Goal: Transaction & Acquisition: Purchase product/service

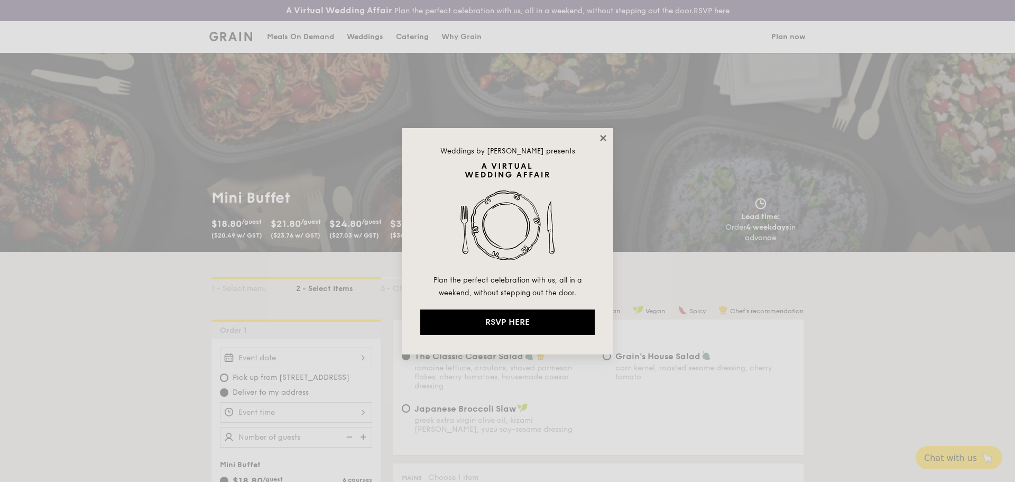
click at [606, 136] on icon at bounding box center [603, 138] width 6 height 6
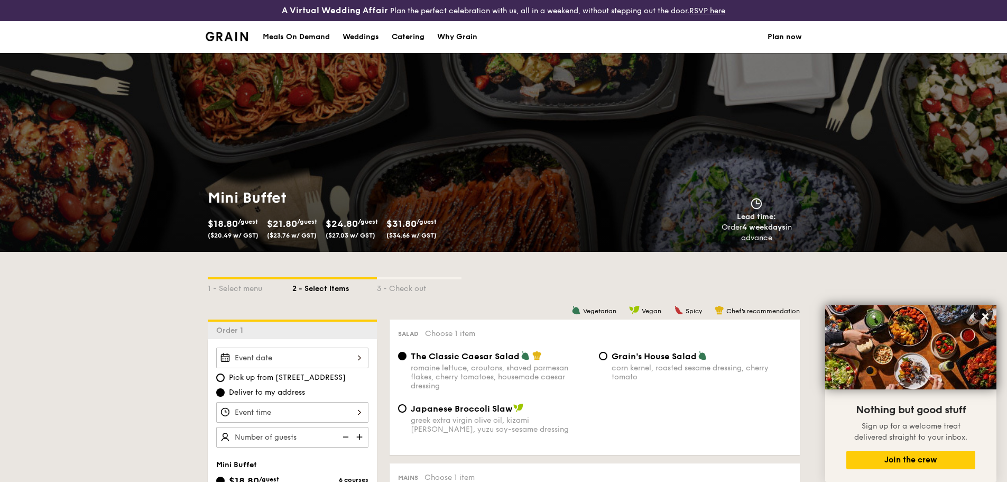
click at [422, 38] on div "Catering" at bounding box center [408, 37] width 33 height 32
select select
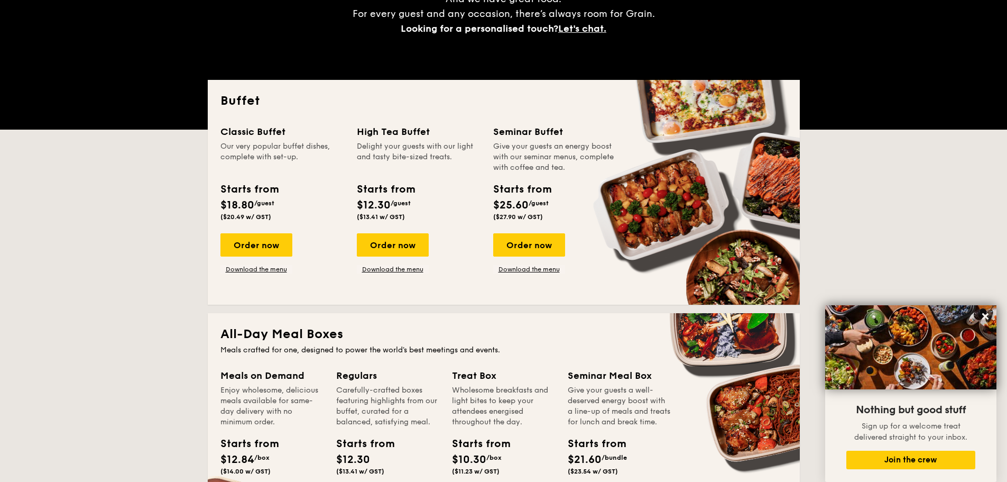
scroll to position [212, 0]
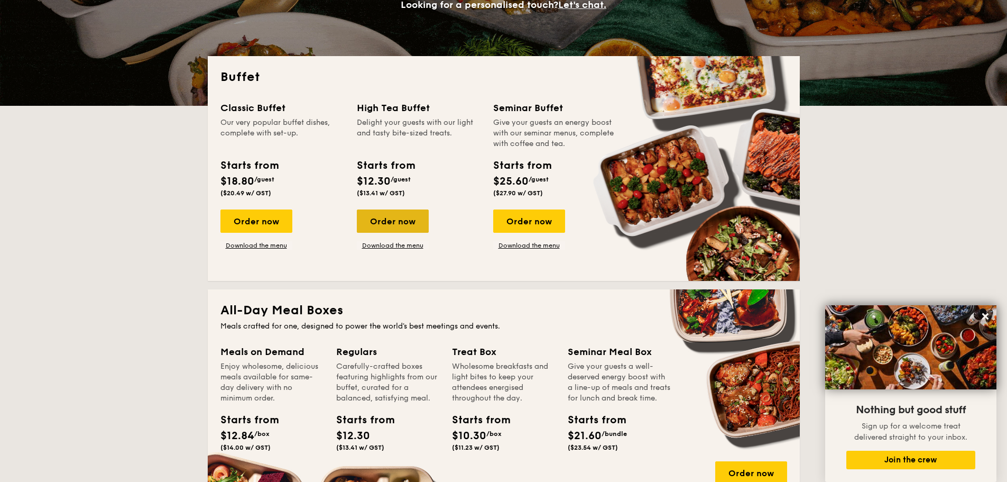
click at [417, 222] on div "Order now" at bounding box center [393, 220] width 72 height 23
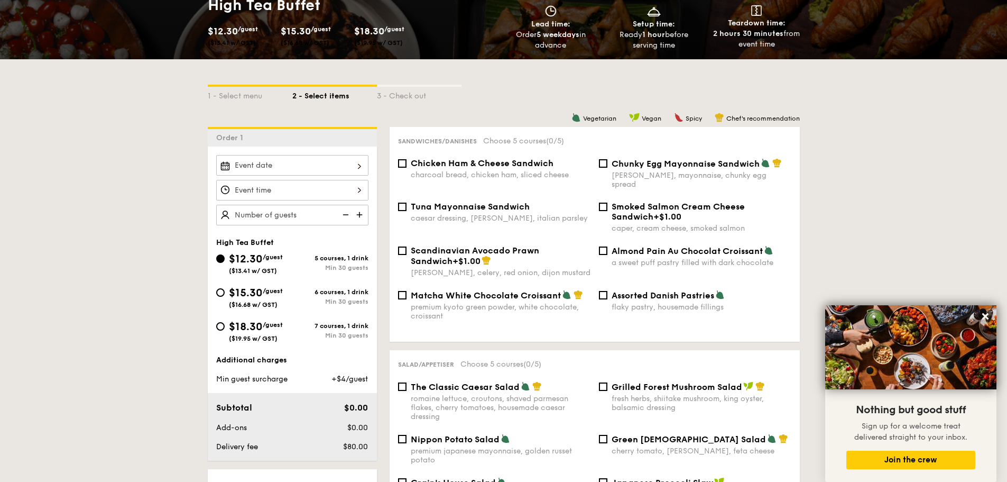
scroll to position [212, 0]
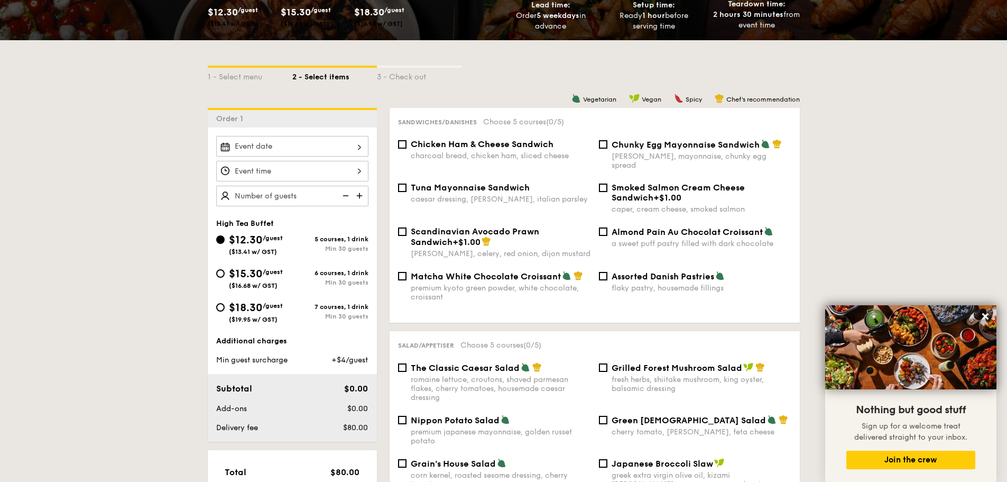
click at [360, 195] on img at bounding box center [361, 196] width 16 height 20
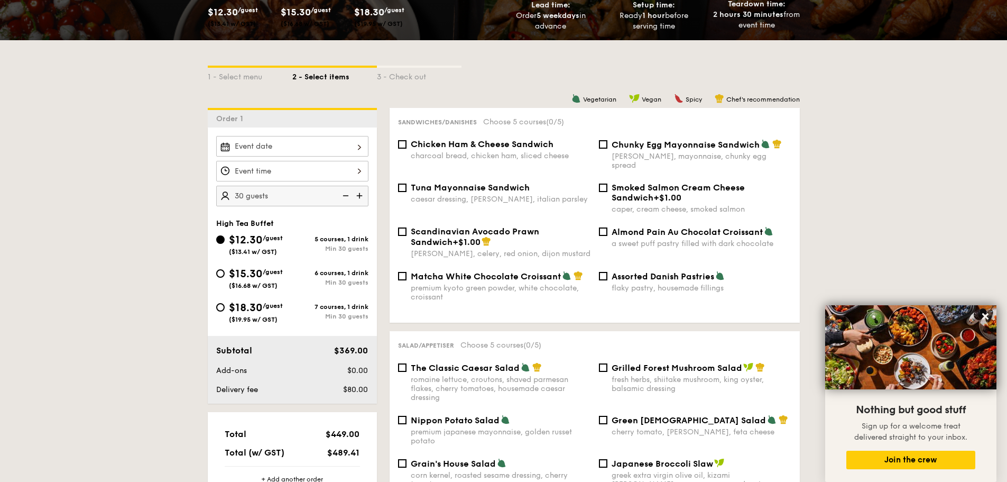
click at [360, 195] on img at bounding box center [361, 196] width 16 height 20
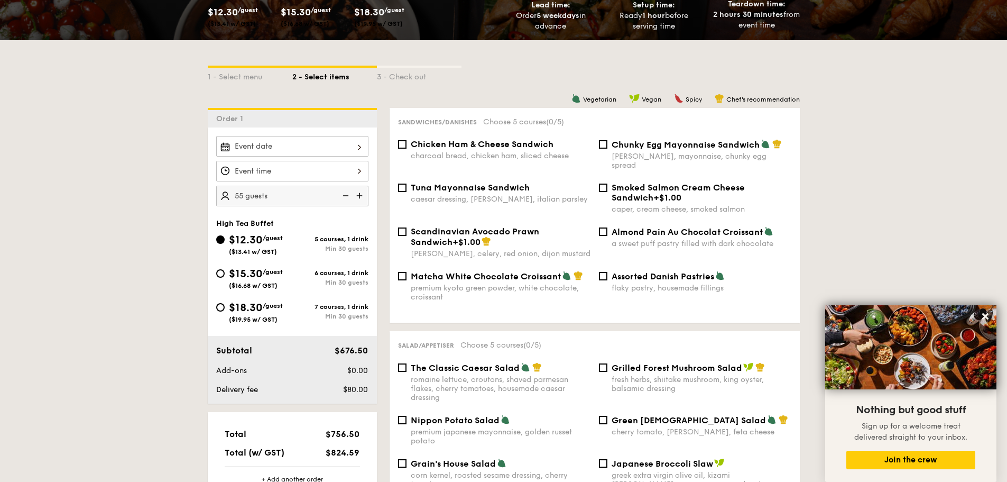
click at [360, 195] on img at bounding box center [361, 196] width 16 height 20
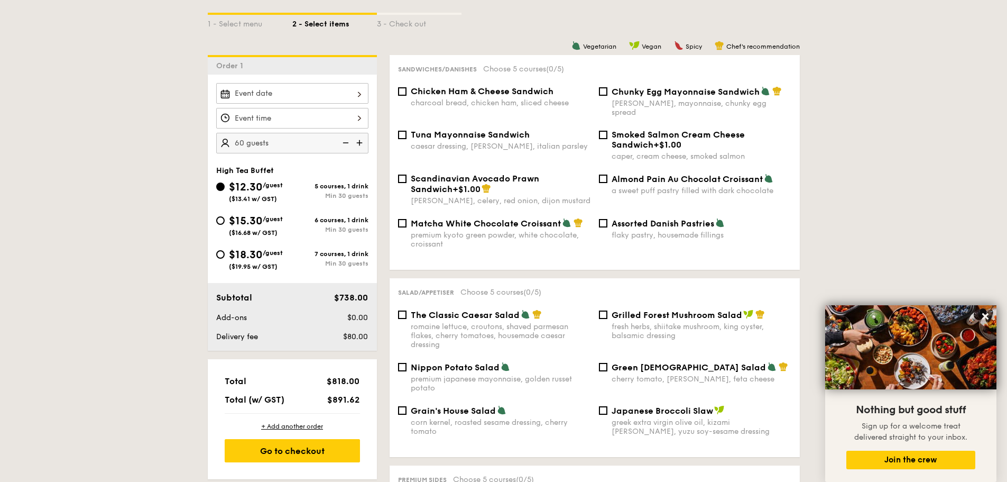
click at [344, 145] on img at bounding box center [345, 143] width 16 height 20
click at [357, 145] on img at bounding box center [361, 143] width 16 height 20
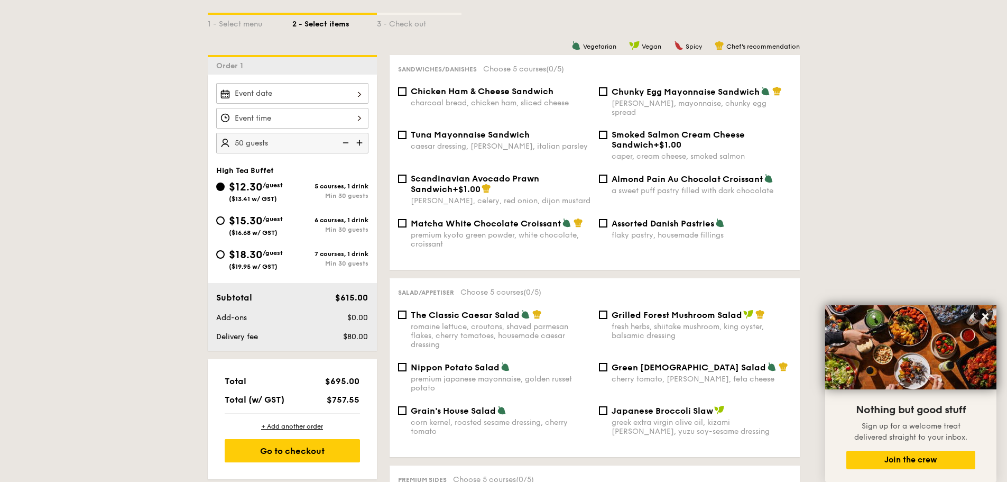
click at [360, 142] on img at bounding box center [361, 143] width 16 height 20
click at [343, 143] on img at bounding box center [345, 143] width 16 height 20
type input "50 guests"
click at [987, 318] on icon at bounding box center [986, 316] width 6 height 6
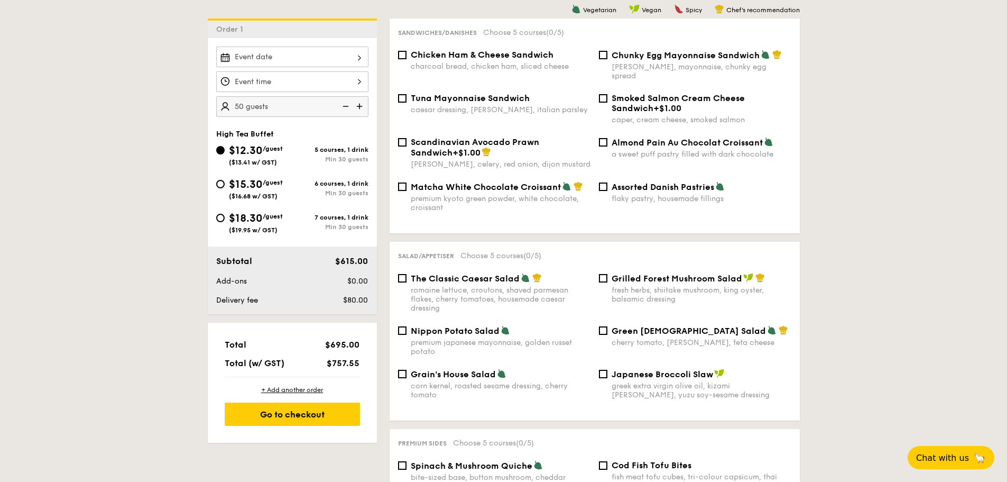
scroll to position [317, 0]
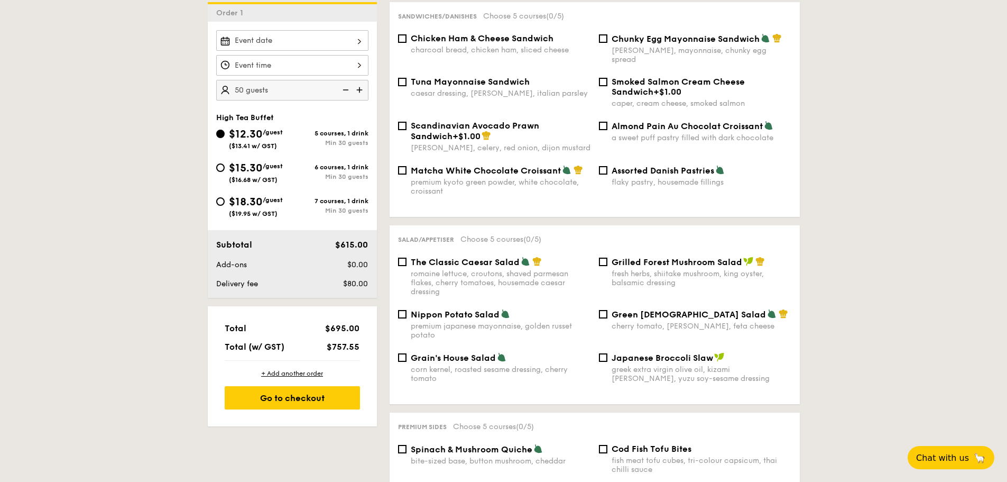
click at [448, 79] on div "Tuna Mayonnaise Sandwich caesar dressing, [GEOGRAPHIC_DATA], italian parsley" at bounding box center [501, 87] width 180 height 21
click at [407, 79] on input "Tuna Mayonnaise Sandwich caesar dressing, [GEOGRAPHIC_DATA], italian parsley" at bounding box center [402, 82] width 8 height 8
checkbox input "true"
click at [470, 40] on span "Chicken Ham & Cheese Sandwich" at bounding box center [482, 38] width 143 height 10
click at [407, 40] on input "Chicken Ham & Cheese Sandwich charcoal bread, chicken ham, sliced cheese" at bounding box center [402, 38] width 8 height 8
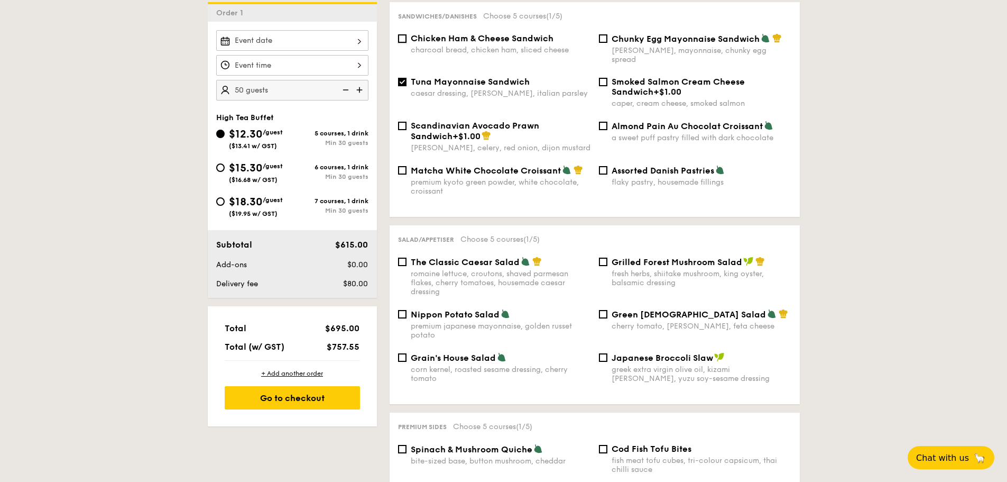
checkbox input "true"
click at [662, 42] on span "Chunky Egg Mayonnaise Sandwich" at bounding box center [686, 39] width 148 height 10
click at [608, 42] on input "Chunky Egg Mayonnaise Sandwich dijon mustard, mayonnaise, chunky egg spread" at bounding box center [603, 38] width 8 height 8
checkbox input "true"
click at [638, 122] on div "Almond Pain Au Chocolat Croissant a sweet puff pastry filled with dark chocolate" at bounding box center [702, 132] width 180 height 22
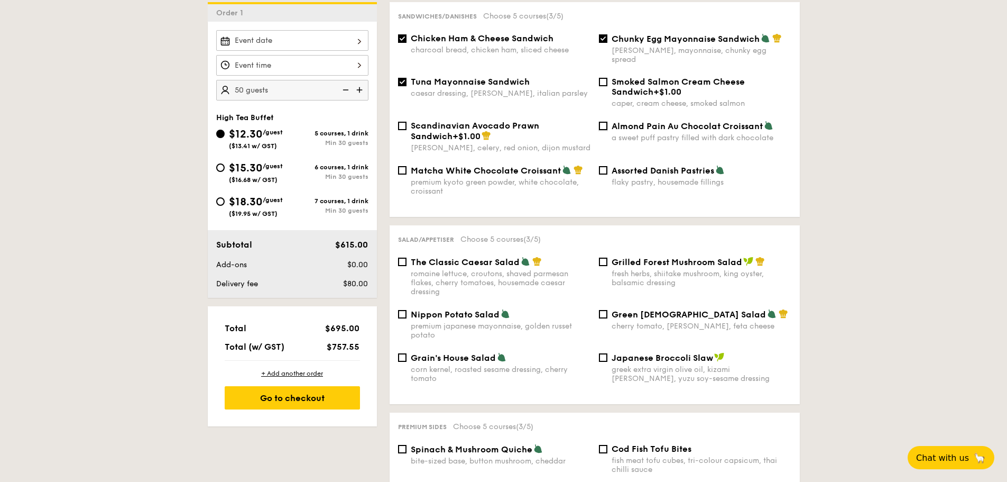
click at [608, 122] on input "Almond Pain Au Chocolat Croissant a sweet puff pastry filled with dark chocolate" at bounding box center [603, 126] width 8 height 8
checkbox input "true"
click at [639, 166] on span "Assorted Danish Pastries" at bounding box center [663, 171] width 103 height 10
click at [608, 166] on input "Assorted Danish Pastries flaky pastry, housemade fillings" at bounding box center [603, 170] width 8 height 8
checkbox input "true"
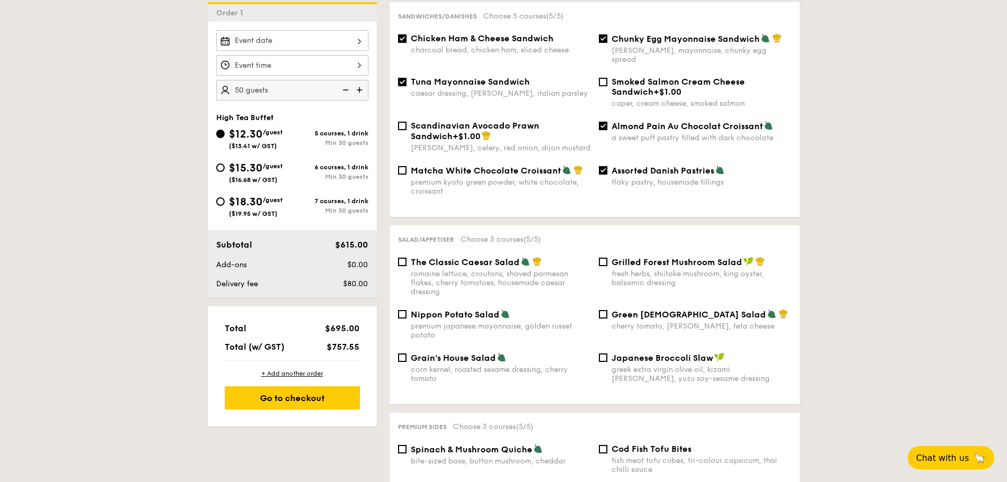
click at [645, 269] on div "fresh herbs, shiitake mushroom, king oyster, balsamic dressing" at bounding box center [702, 278] width 180 height 18
click at [608, 262] on input "Grilled Forest Mushroom Salad fresh herbs, shiitake mushroom, king oyster, bals…" at bounding box center [603, 262] width 8 height 8
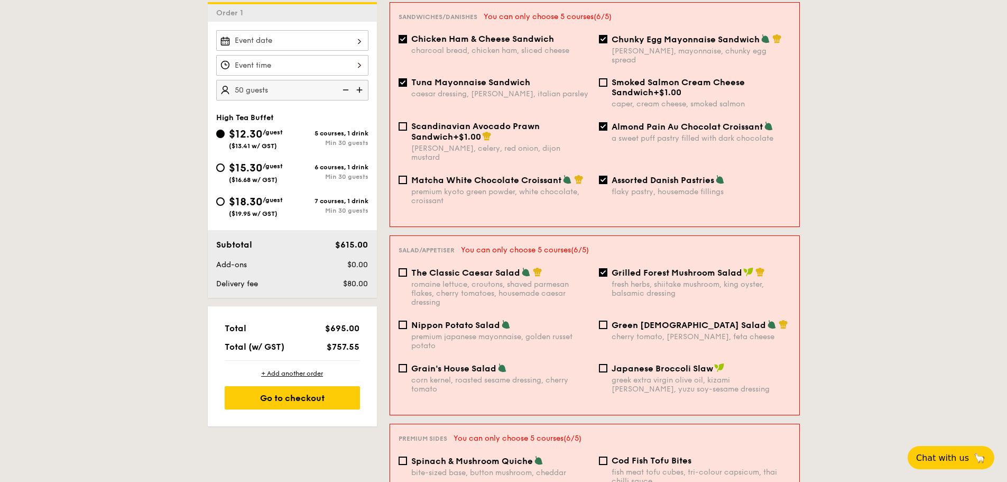
click at [649, 268] on span "Grilled Forest Mushroom Salad" at bounding box center [677, 273] width 131 height 10
click at [608, 268] on input "Grilled Forest Mushroom Salad fresh herbs, shiitake mushroom, king oyster, bals…" at bounding box center [603, 272] width 8 height 8
checkbox input "false"
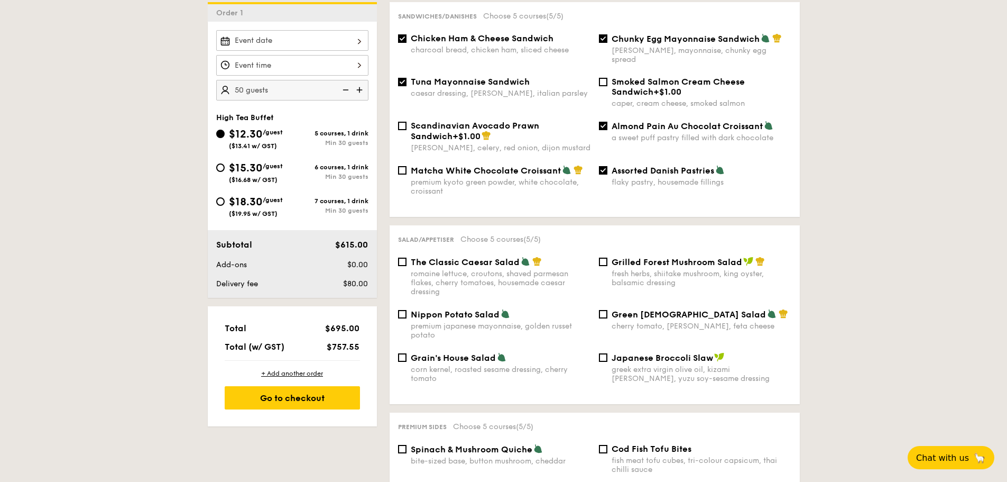
click at [646, 166] on span "Assorted Danish Pastries" at bounding box center [663, 171] width 103 height 10
click at [608, 166] on input "Assorted Danish Pastries flaky pastry, housemade fillings" at bounding box center [603, 170] width 8 height 8
checkbox input "false"
click at [631, 121] on span "Almond Pain Au Chocolat Croissant" at bounding box center [687, 126] width 151 height 10
click at [608, 122] on input "Almond Pain Au Chocolat Croissant a sweet puff pastry filled with dark chocolate" at bounding box center [603, 126] width 8 height 8
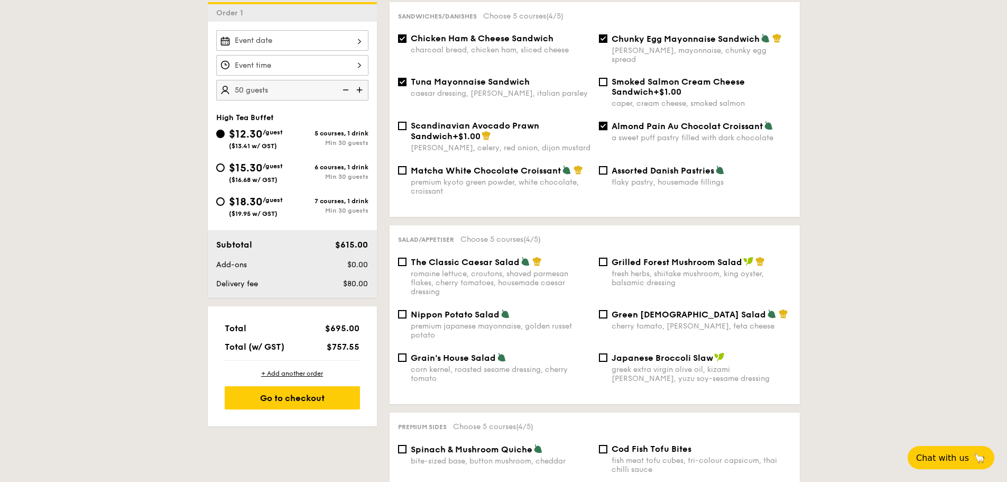
checkbox input "false"
click at [627, 29] on div "Sandwiches/Danishes Choose 5 courses (3/5) Chicken Ham & Cheese Sandwich charco…" at bounding box center [595, 109] width 410 height 215
click at [507, 42] on span "Chicken Ham & Cheese Sandwich" at bounding box center [482, 38] width 143 height 10
click at [407, 42] on input "Chicken Ham & Cheese Sandwich charcoal bread, chicken ham, sliced cheese" at bounding box center [402, 38] width 8 height 8
checkbox input "false"
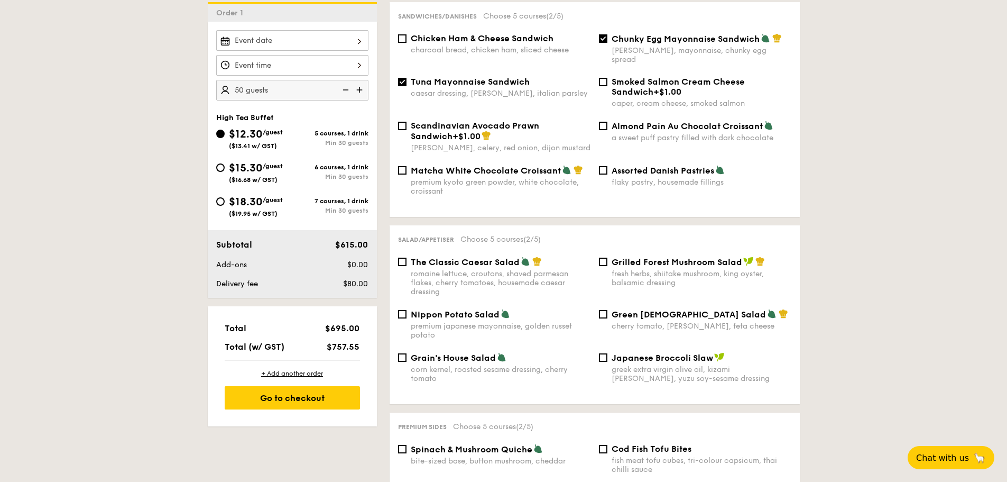
click at [499, 78] on div "Tuna Mayonnaise Sandwich caesar dressing, [GEOGRAPHIC_DATA], italian parsley" at bounding box center [501, 87] width 180 height 21
click at [407, 78] on input "Tuna Mayonnaise Sandwich caesar dressing, [GEOGRAPHIC_DATA], italian parsley" at bounding box center [402, 82] width 8 height 8
checkbox input "false"
drag, startPoint x: 618, startPoint y: 42, endPoint x: 625, endPoint y: 48, distance: 9.4
click at [618, 41] on span "Chunky Egg Mayonnaise Sandwich" at bounding box center [686, 39] width 148 height 10
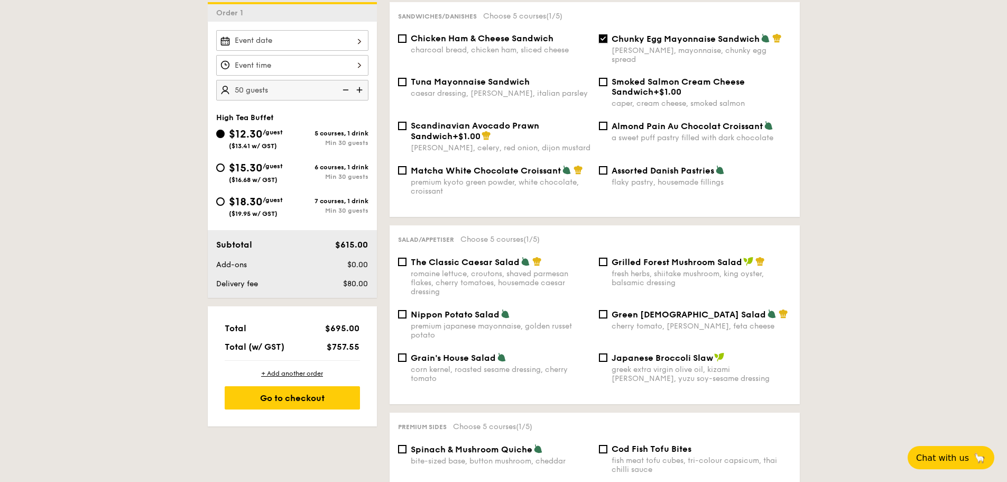
click at [608, 41] on input "Chunky Egg Mayonnaise Sandwich dijon mustard, mayonnaise, chunky egg spread" at bounding box center [603, 38] width 8 height 8
checkbox input "false"
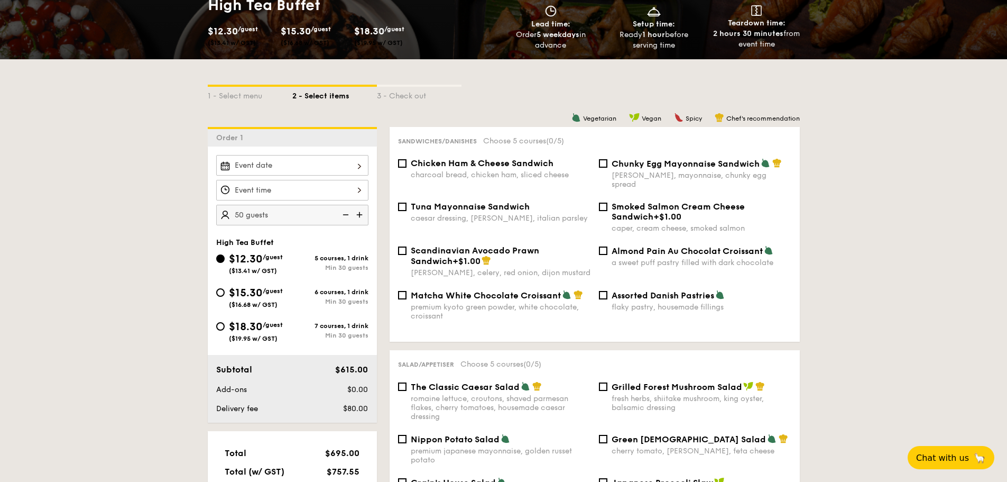
scroll to position [212, 0]
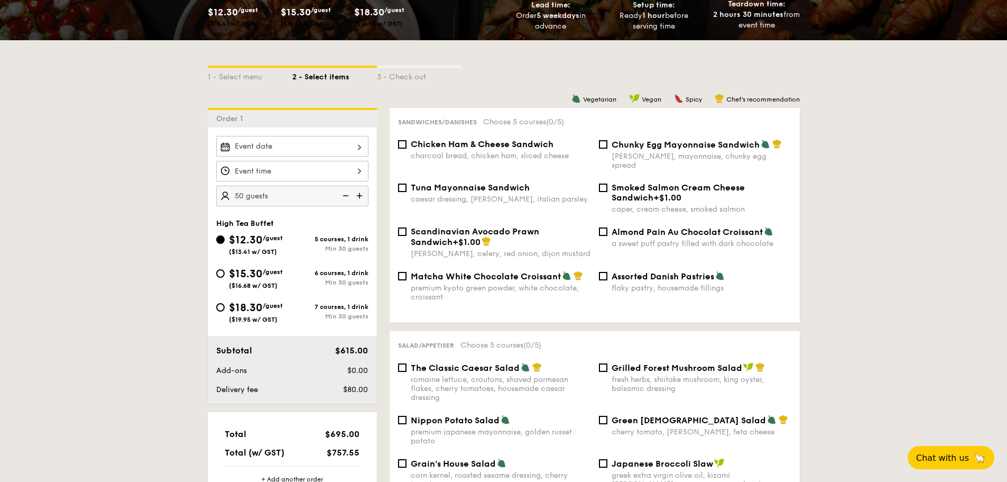
click at [543, 148] on span "Chicken Ham & Cheese Sandwich" at bounding box center [482, 144] width 143 height 10
click at [407, 148] on input "Chicken Ham & Cheese Sandwich charcoal bread, chicken ham, sliced cheese" at bounding box center [402, 144] width 8 height 8
checkbox input "true"
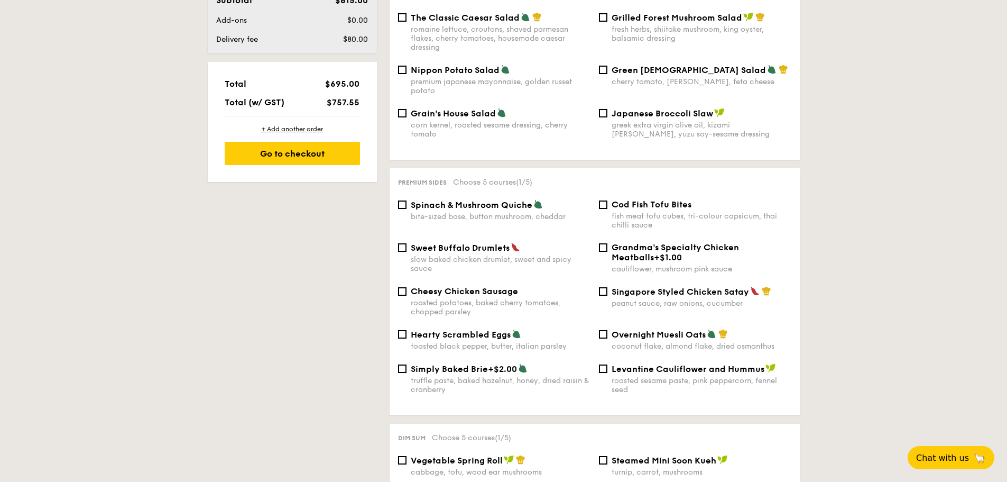
scroll to position [582, 0]
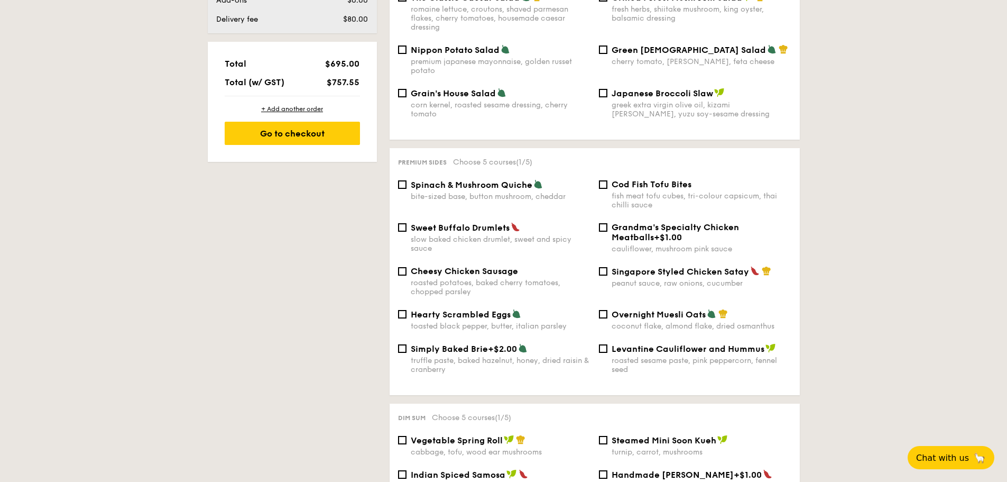
click at [515, 180] on span "Spinach & Mushroom Quiche" at bounding box center [472, 185] width 122 height 10
click at [407, 180] on input "Spinach & Mushroom Quiche bite-sized base, button mushroom, cheddar" at bounding box center [402, 184] width 8 height 8
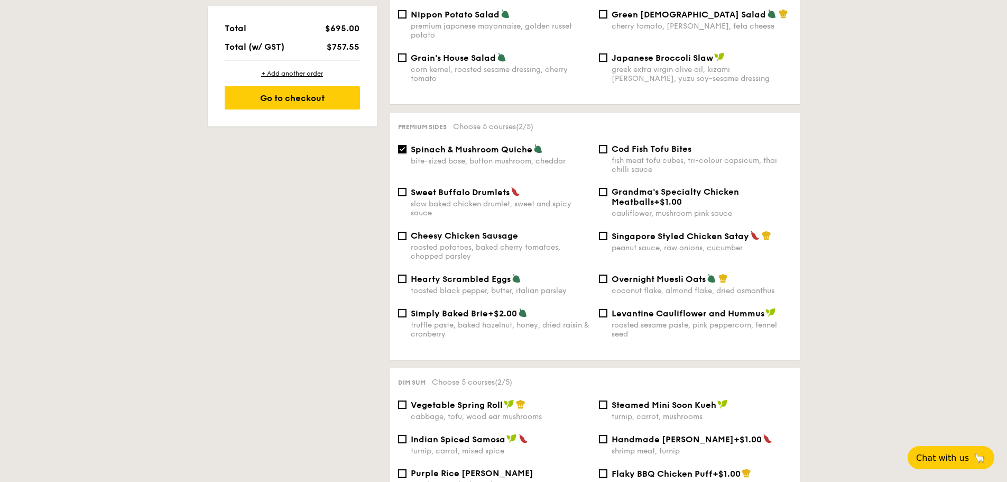
scroll to position [635, 0]
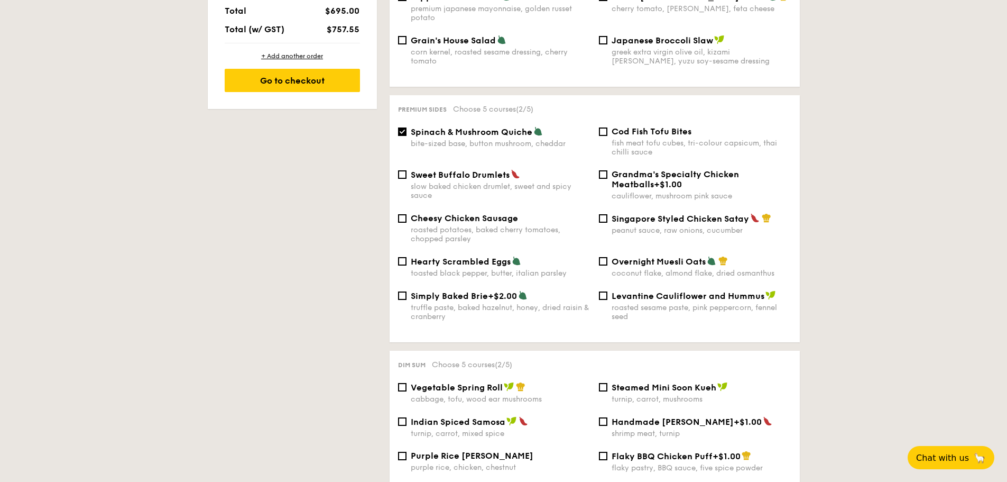
click at [502, 139] on div "bite-sized base, button mushroom, cheddar" at bounding box center [501, 143] width 180 height 9
click at [407, 136] on input "Spinach & Mushroom Quiche bite-sized base, button mushroom, cheddar" at bounding box center [402, 131] width 8 height 8
checkbox input "false"
click at [494, 170] on span "Sweet Buffalo Drumlets" at bounding box center [460, 175] width 99 height 10
click at [407, 170] on input "Sweet Buffalo Drumlets slow baked chicken drumlet, sweet and spicy sauce" at bounding box center [402, 174] width 8 height 8
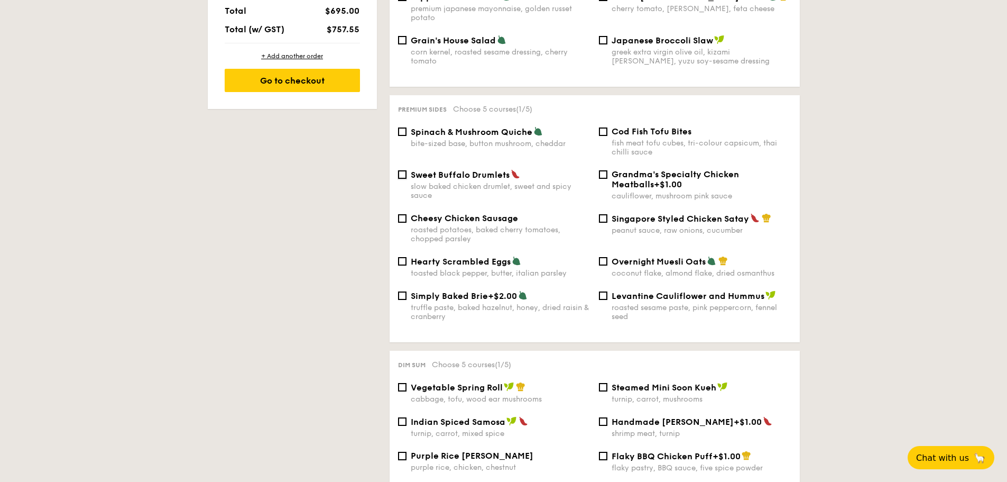
checkbox input "true"
click at [495, 213] on span "Cheesy Chicken Sausage" at bounding box center [464, 218] width 107 height 10
click at [407, 214] on input "Cheesy Chicken Sausage roasted potatoes, baked cherry tomatoes, chopped parsley" at bounding box center [402, 218] width 8 height 8
checkbox input "true"
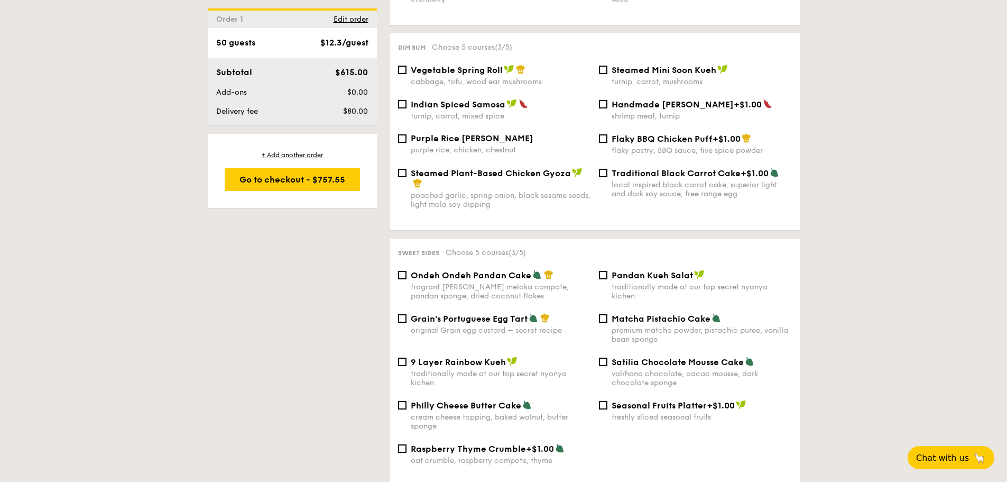
scroll to position [1005, 0]
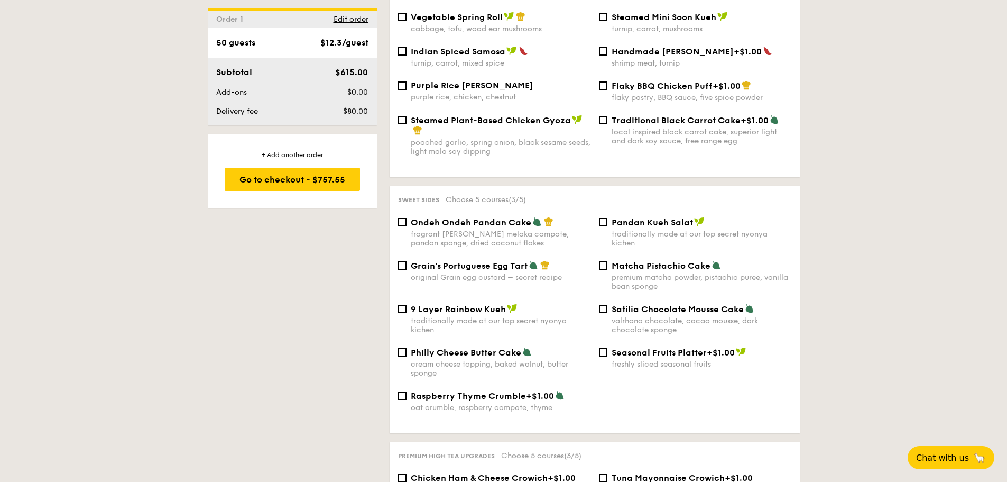
click at [696, 316] on div "valrhona chocolate, cacao mousse, dark chocolate sponge" at bounding box center [702, 325] width 180 height 18
click at [608, 310] on input "Satilia Chocolate Mousse Cake valrhona chocolate, cacao mousse, dark chocolate …" at bounding box center [603, 309] width 8 height 8
checkbox input "true"
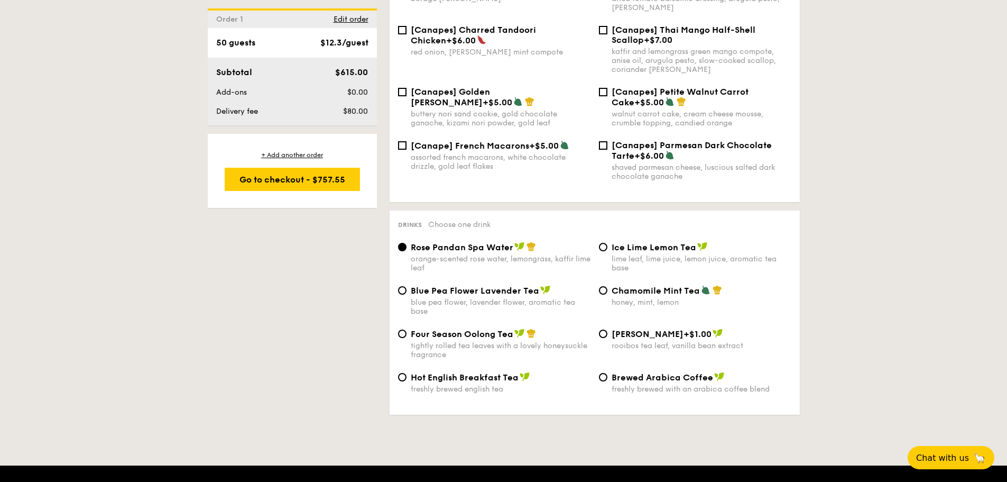
scroll to position [1586, 0]
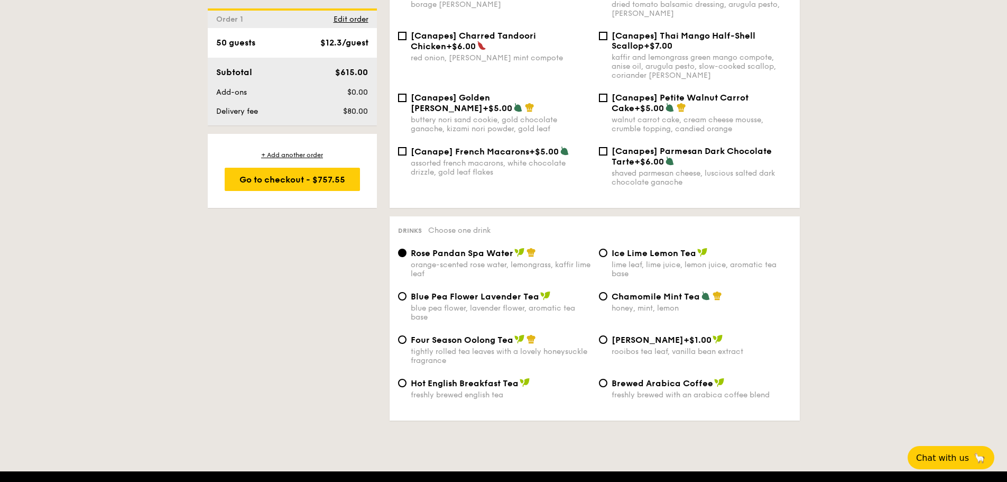
click at [651, 260] on div "lime leaf, lime juice, lemon juice, aromatic tea base" at bounding box center [702, 269] width 180 height 18
click at [608, 249] on input "Ice Lime Lemon Tea lime leaf, lime juice, lemon juice, aromatic tea base" at bounding box center [603, 253] width 8 height 8
radio input "true"
click at [484, 335] on span "Four Season Oolong Tea" at bounding box center [462, 340] width 103 height 10
click at [407, 335] on input "Four Season Oolong Tea tightly rolled tea leaves with a lovely honeysuckle frag…" at bounding box center [402, 339] width 8 height 8
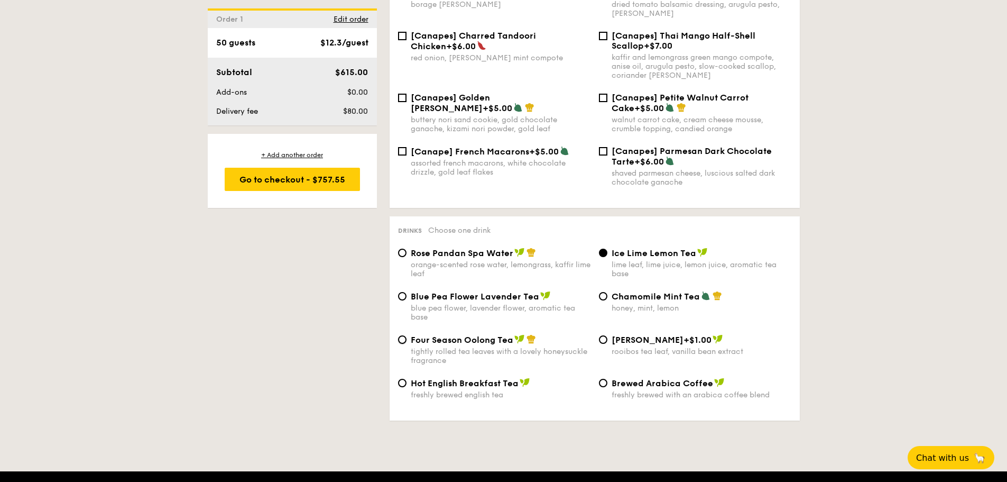
radio input "true"
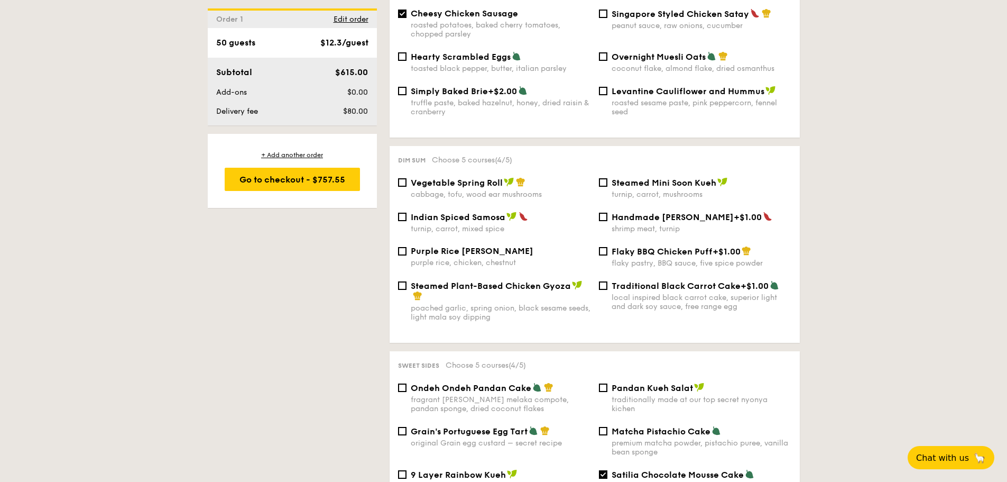
scroll to position [793, 0]
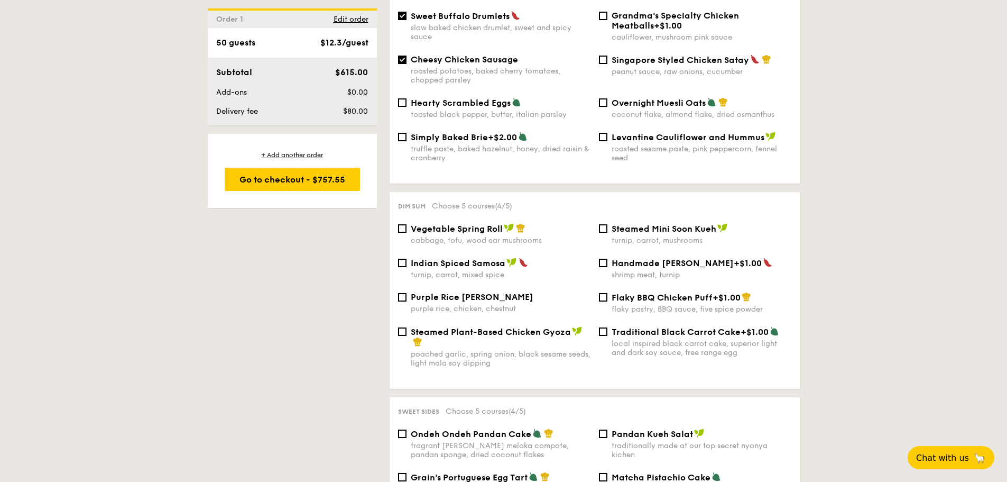
click at [462, 236] on div "cabbage, tofu, wood ear mushrooms" at bounding box center [501, 240] width 180 height 9
click at [407, 227] on input "Vegetable Spring Roll cabbage, tofu, wood ear mushrooms" at bounding box center [402, 228] width 8 height 8
checkbox input "true"
click at [628, 225] on div "Steamed Mini Soon Kueh turnip, carrot, mushrooms" at bounding box center [702, 234] width 180 height 22
click at [608, 225] on input "Steamed Mini Soon Kueh turnip, carrot, mushrooms" at bounding box center [603, 228] width 8 height 8
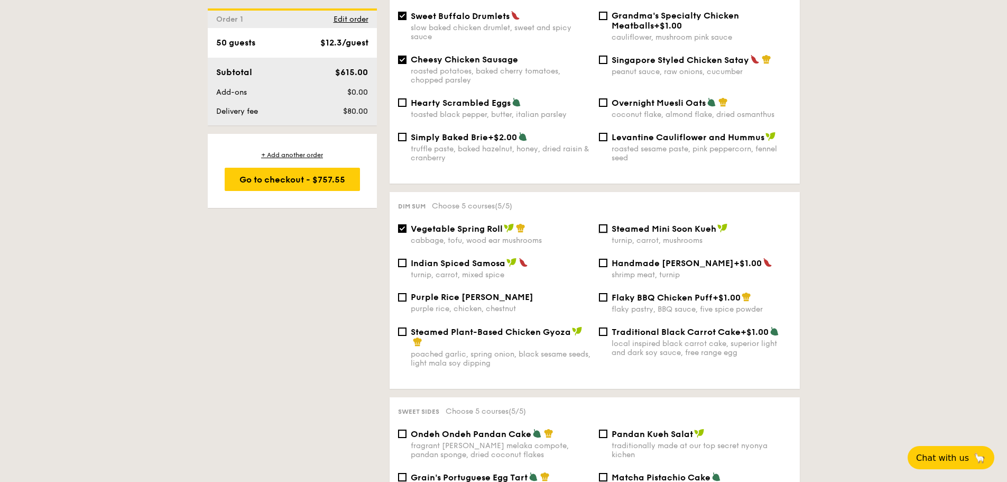
checkbox input "true"
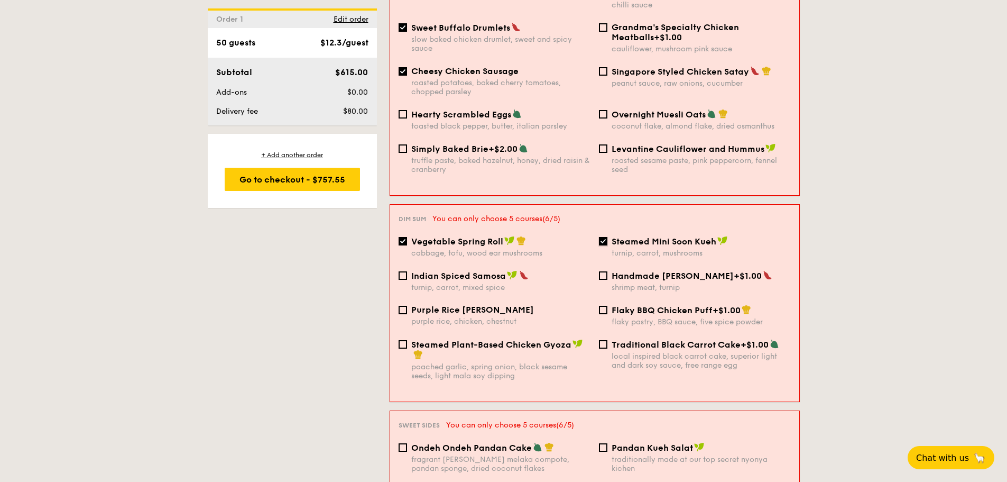
scroll to position [796, 0]
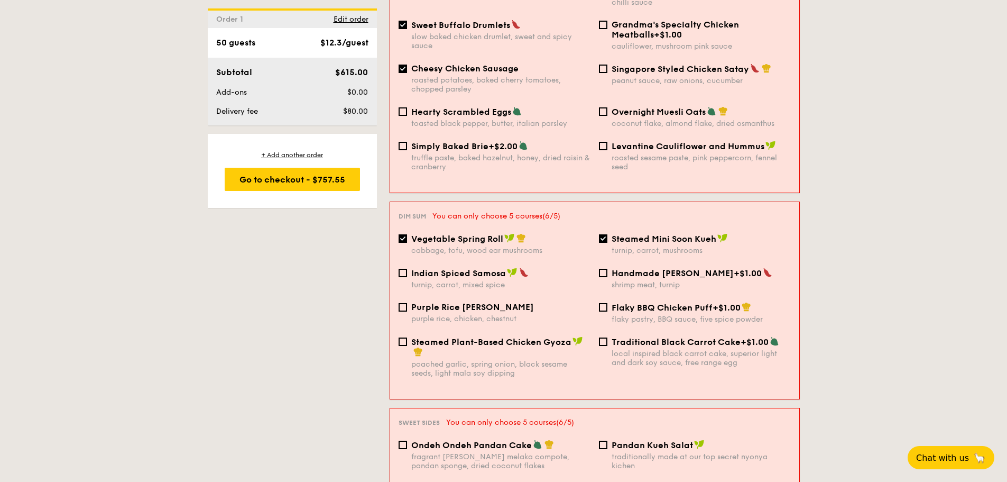
click at [459, 280] on div "turnip, carrot, mixed spice" at bounding box center [500, 284] width 179 height 9
click at [407, 269] on input "Indian Spiced Samosa turnip, carrot, mixed spice" at bounding box center [403, 273] width 8 height 8
checkbox input "true"
click at [648, 233] on div "Steamed Mini Soon Kueh turnip, carrot, mushrooms" at bounding box center [701, 244] width 179 height 22
click at [608, 234] on input "Steamed Mini Soon Kueh turnip, carrot, mushrooms" at bounding box center [603, 238] width 8 height 8
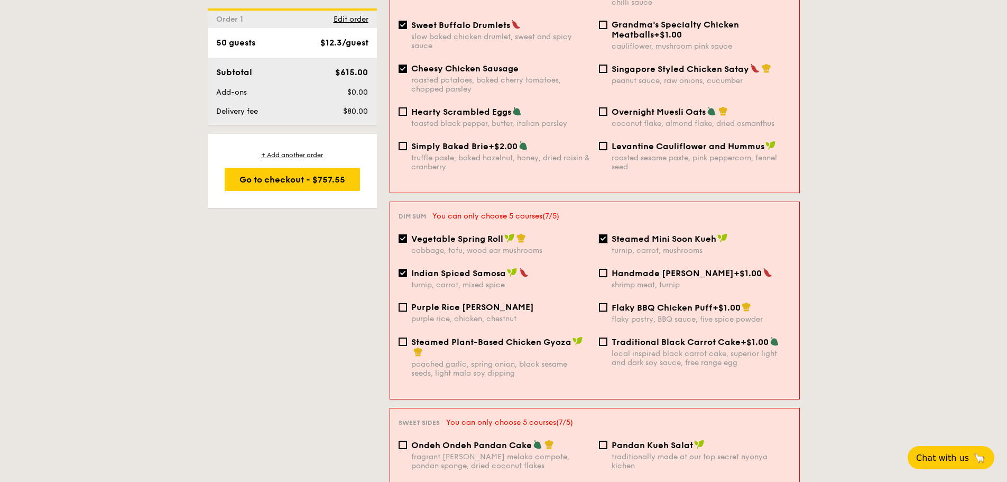
checkbox input "false"
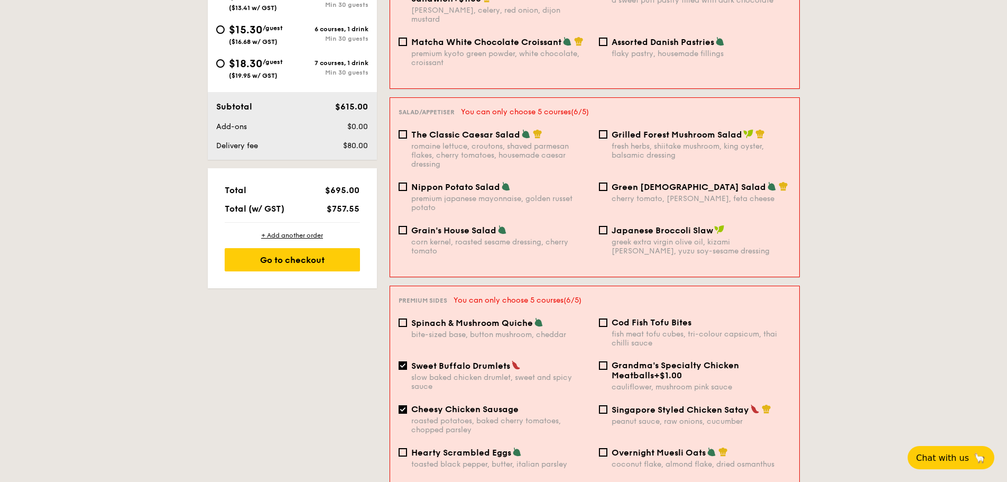
scroll to position [531, 0]
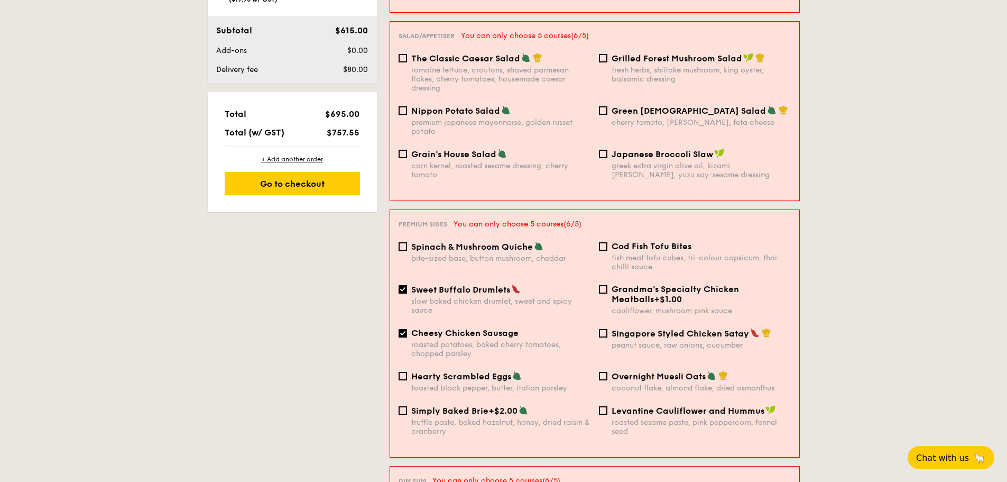
click at [499, 340] on div "roasted potatoes, baked cherry tomatoes, chopped parsley" at bounding box center [500, 349] width 179 height 18
click at [407, 329] on input "Cheesy Chicken Sausage roasted potatoes, baked cherry tomatoes, chopped parsley" at bounding box center [403, 333] width 8 height 8
checkbox input "false"
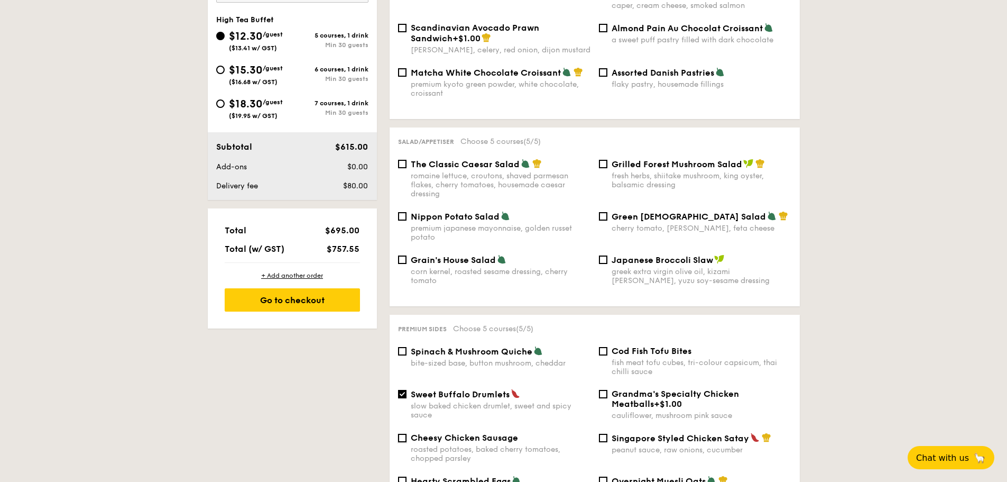
scroll to position [214, 0]
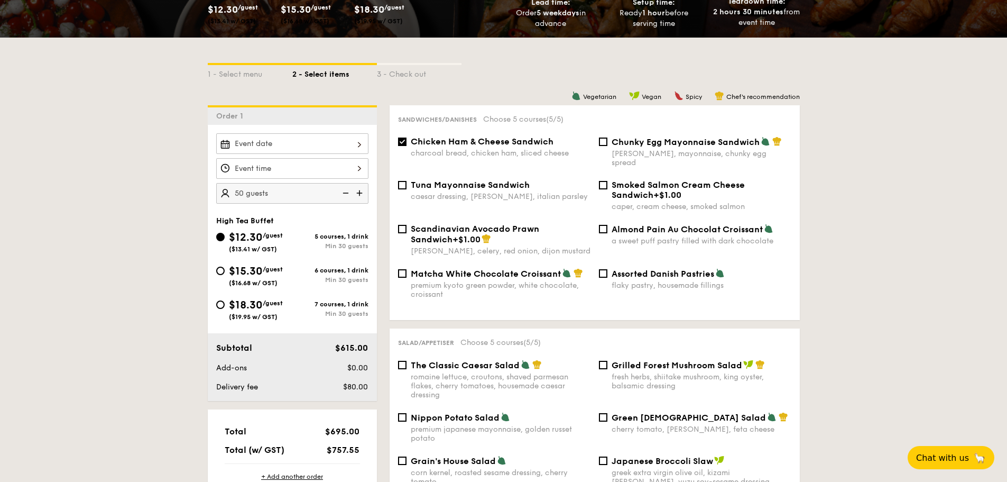
click at [635, 144] on span "Chunky Egg Mayonnaise Sandwich" at bounding box center [686, 142] width 148 height 10
click at [608, 144] on input "Chunky Egg Mayonnaise Sandwich dijon mustard, mayonnaise, chunky egg spread" at bounding box center [603, 141] width 8 height 8
checkbox input "true"
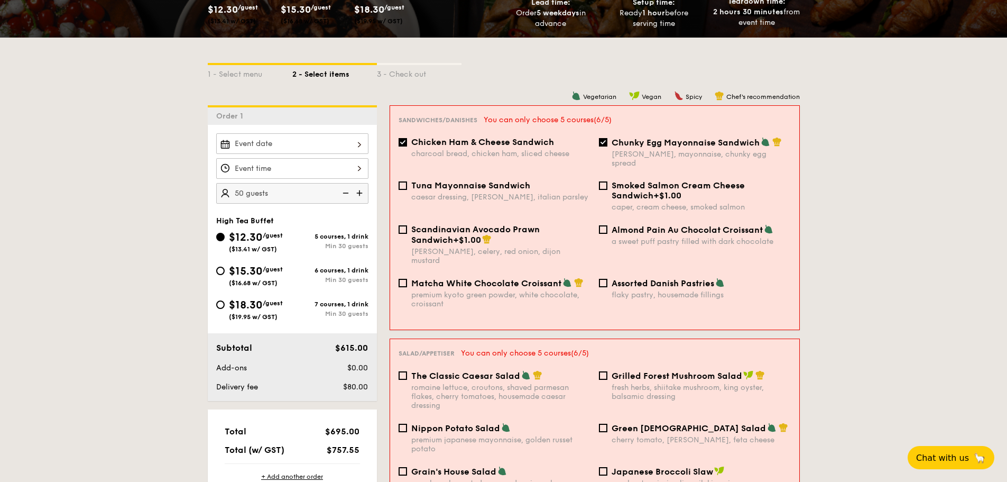
click at [534, 143] on span "Chicken Ham & Cheese Sandwich" at bounding box center [482, 142] width 143 height 10
click at [407, 143] on input "Chicken Ham & Cheese Sandwich charcoal bread, chicken ham, sliced cheese" at bounding box center [403, 142] width 8 height 8
checkbox input "false"
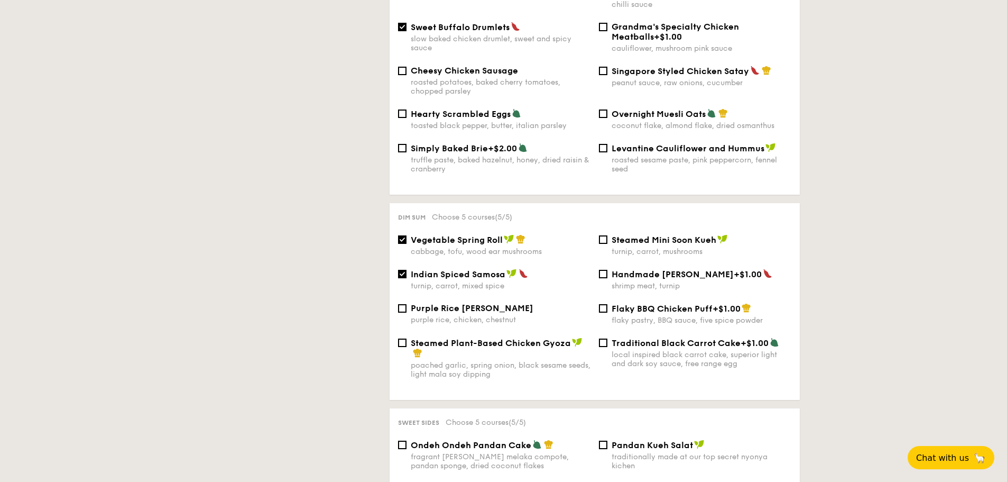
scroll to position [902, 0]
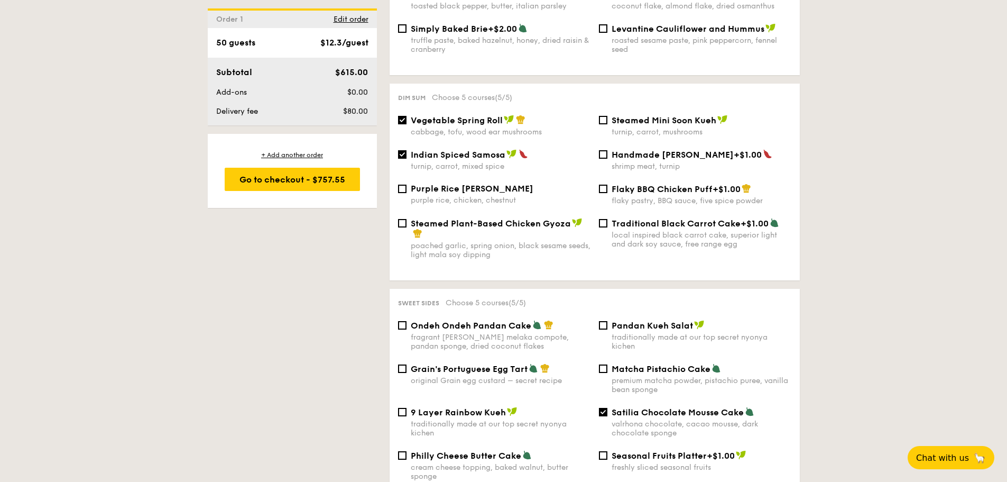
click at [482, 127] on div "cabbage, tofu, wood ear mushrooms" at bounding box center [501, 131] width 180 height 9
click at [407, 120] on input "Vegetable Spring Roll cabbage, tofu, wood ear mushrooms" at bounding box center [402, 120] width 8 height 8
checkbox input "false"
click at [478, 218] on span "Steamed Plant-Based Chicken Gyoza" at bounding box center [491, 223] width 160 height 10
click at [407, 219] on input "Steamed Plant-Based Chicken Gyoza poached garlic, spring onion, black sesame se…" at bounding box center [402, 223] width 8 height 8
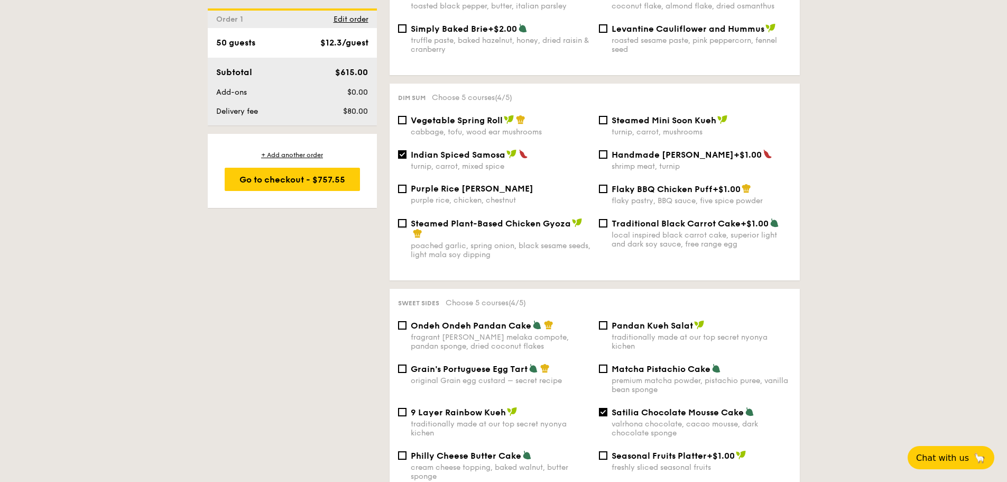
checkbox input "true"
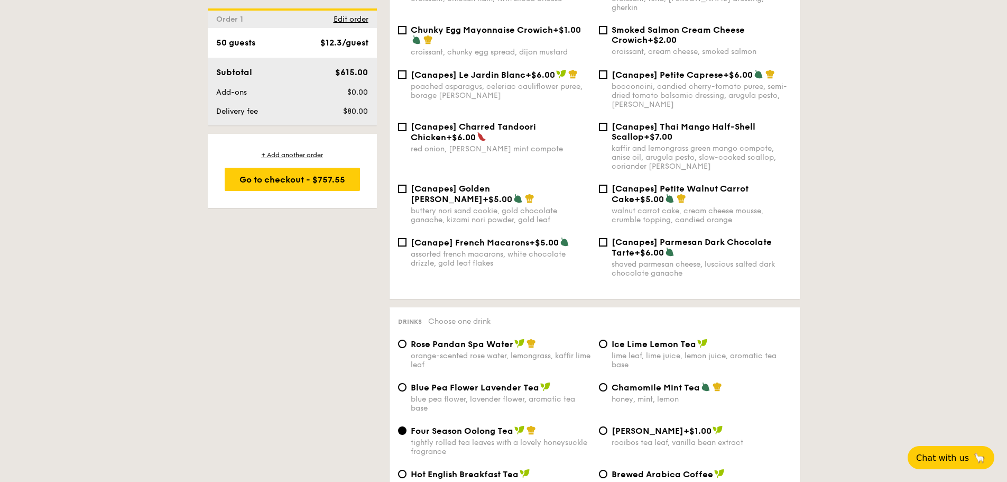
scroll to position [1430, 0]
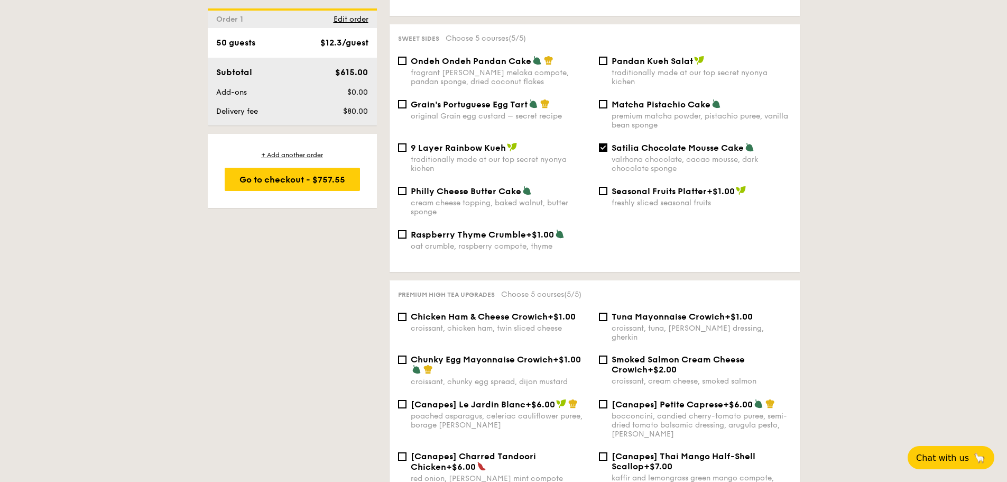
click at [515, 142] on img at bounding box center [512, 147] width 11 height 10
click at [407, 143] on input "9 Layer Rainbow Kueh traditionally made at our top secret nyonya kichen" at bounding box center [402, 147] width 8 height 8
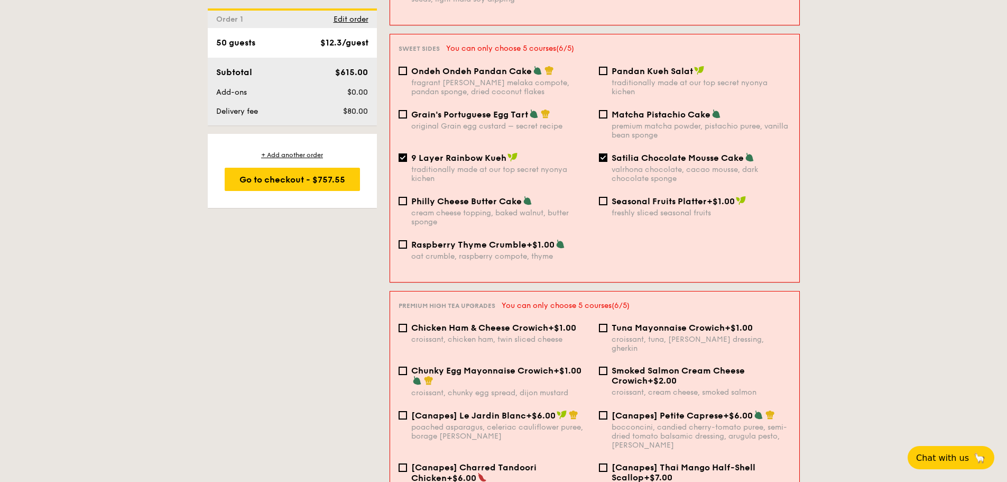
click at [507, 152] on div "9 Layer Rainbow Kueh traditionally made at our top secret nyonya kichen" at bounding box center [500, 167] width 179 height 31
click at [407, 153] on input "9 Layer Rainbow Kueh traditionally made at our top secret nyonya kichen" at bounding box center [403, 157] width 8 height 8
checkbox input "false"
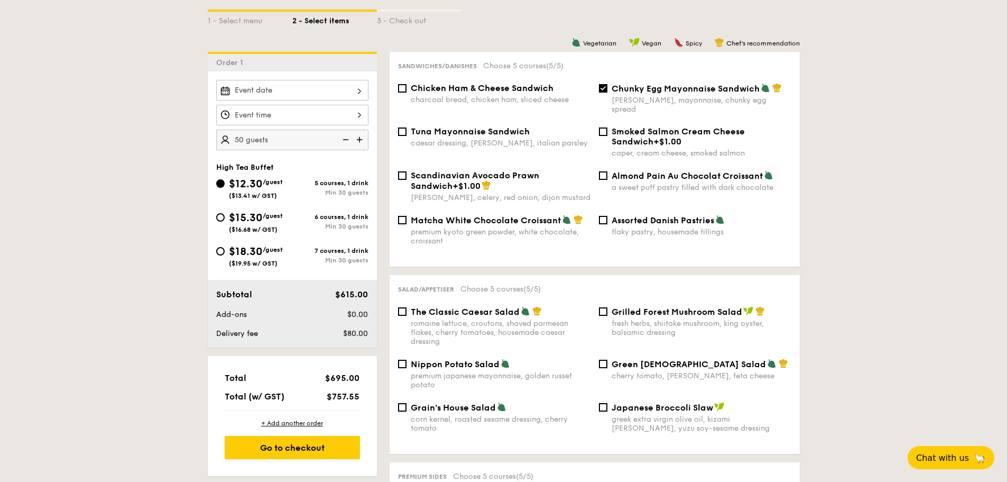
scroll to position [264, 0]
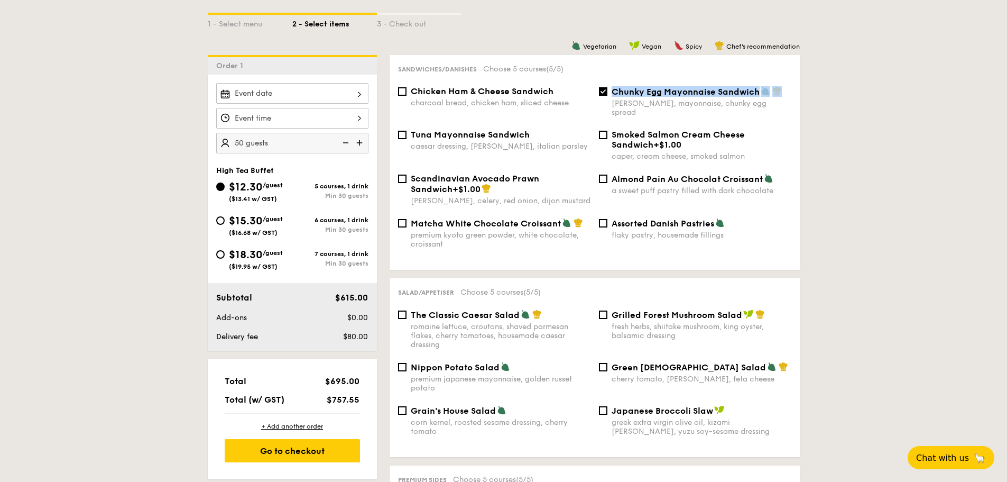
drag, startPoint x: 791, startPoint y: 91, endPoint x: 610, endPoint y: 91, distance: 180.3
click at [610, 91] on div "Chunky Egg Mayonnaise Sandwich dijon mustard, mayonnaise, chunky egg spread" at bounding box center [695, 101] width 201 height 31
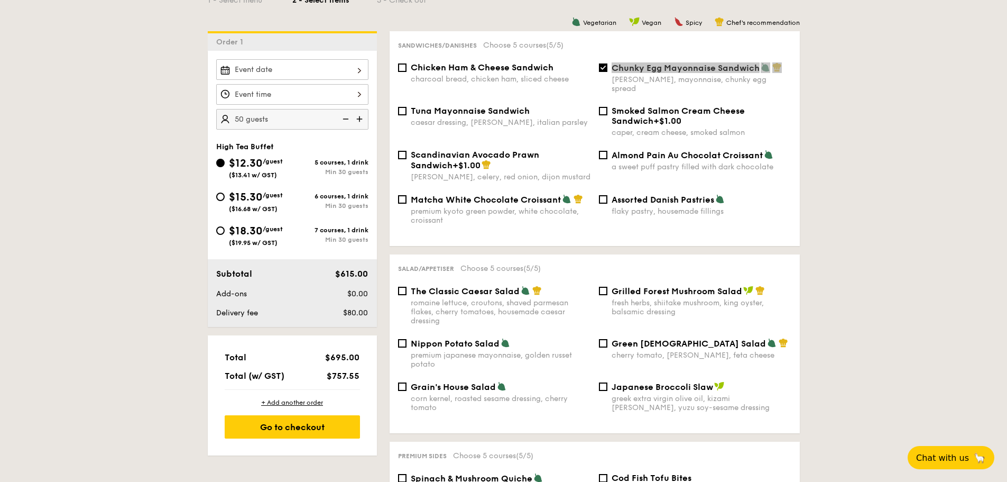
scroll to position [582, 0]
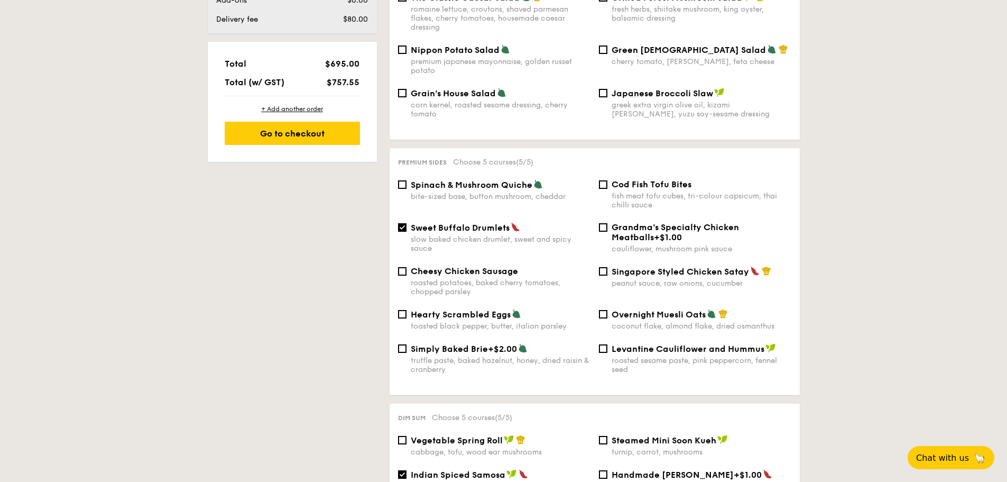
click at [513, 222] on img at bounding box center [516, 227] width 10 height 10
click at [407, 223] on input "Sweet Buffalo Drumlets slow baked chicken drumlet, sweet and spicy sauce" at bounding box center [402, 227] width 8 height 8
checkbox input "false"
drag, startPoint x: 412, startPoint y: 219, endPoint x: 512, endPoint y: 219, distance: 99.4
click at [512, 222] on div "Sweet Buffalo Drumlets" at bounding box center [501, 227] width 180 height 11
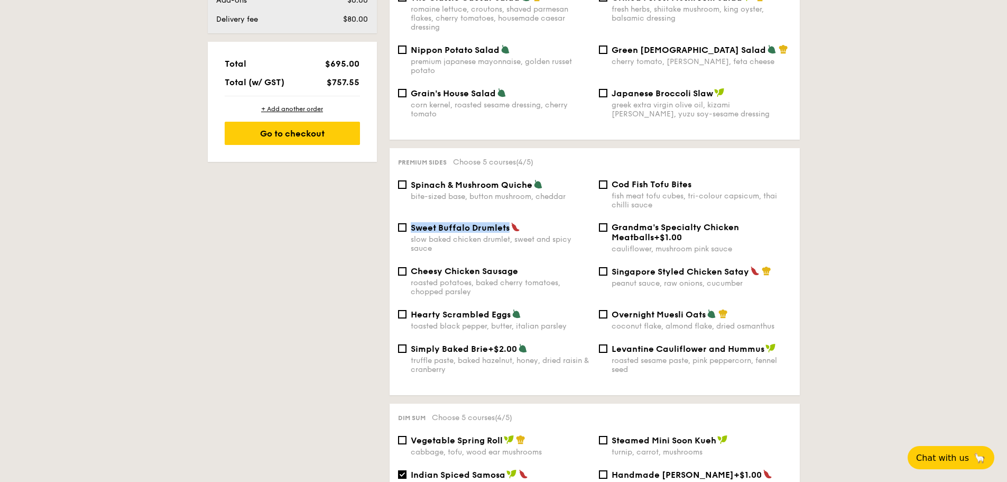
copy span "Sweet Buffalo Drumlets"
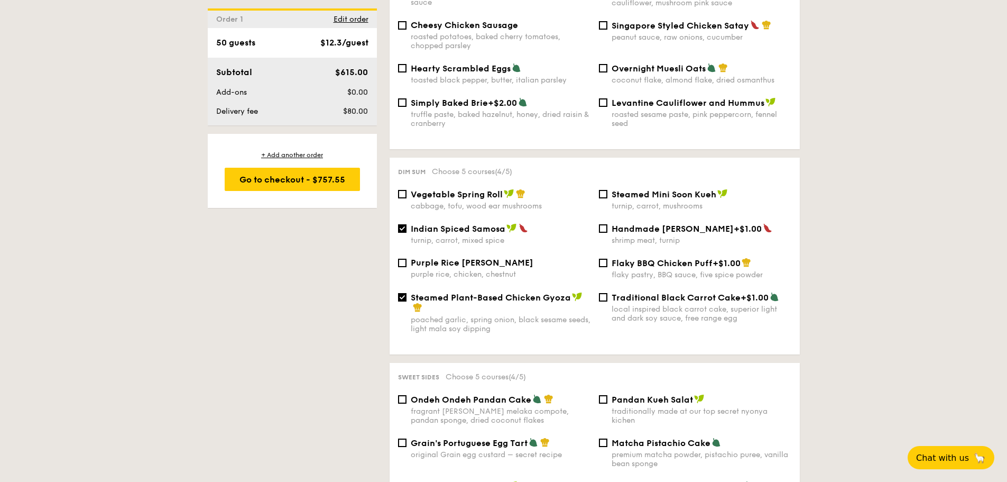
scroll to position [846, 0]
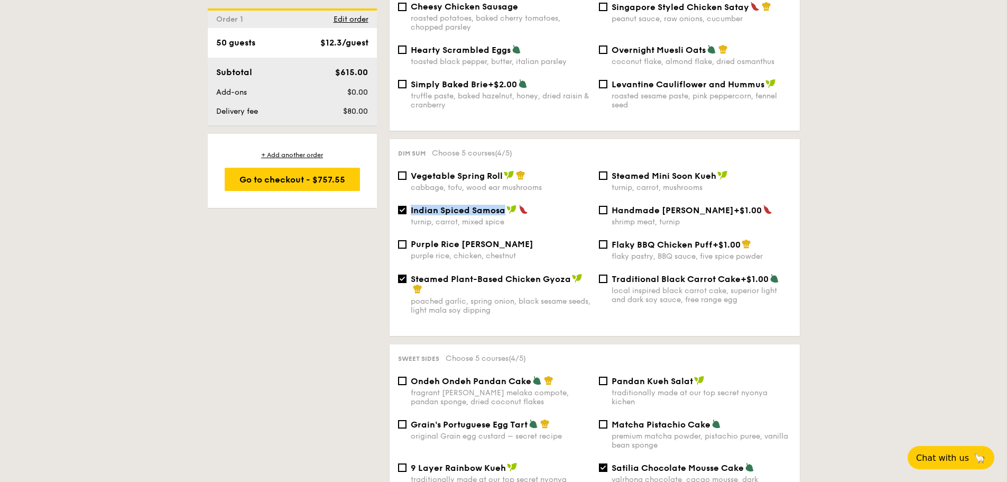
drag, startPoint x: 504, startPoint y: 201, endPoint x: 412, endPoint y: 200, distance: 92.0
click at [412, 205] on span "Indian Spiced Samosa" at bounding box center [458, 210] width 95 height 10
copy span "Indian Spiced Samosa"
drag, startPoint x: 410, startPoint y: 270, endPoint x: 568, endPoint y: 272, distance: 158.1
click at [568, 274] on span "Steamed Plant-Based Chicken Gyoza" at bounding box center [491, 279] width 160 height 10
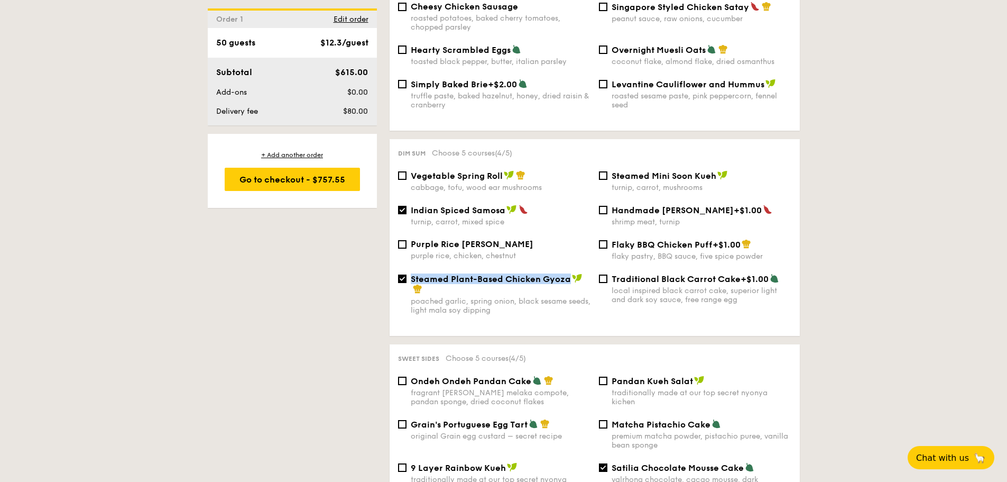
copy span "Steamed Plant-Based Chicken Gyoza"
click at [416, 171] on span "Vegetable Spring Roll" at bounding box center [457, 176] width 92 height 10
click at [407, 171] on input "Vegetable Spring Roll cabbage, tofu, wood ear mushrooms" at bounding box center [402, 175] width 8 height 8
checkbox input "true"
drag, startPoint x: 414, startPoint y: 168, endPoint x: 501, endPoint y: 168, distance: 87.8
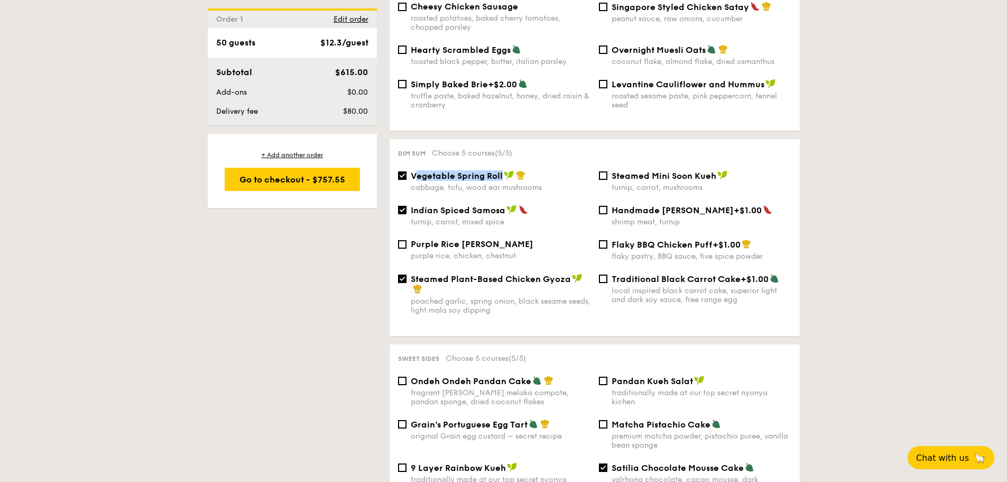
click at [501, 171] on span "Vegetable Spring Roll" at bounding box center [457, 176] width 92 height 10
copy span "egetable Spring Roll"
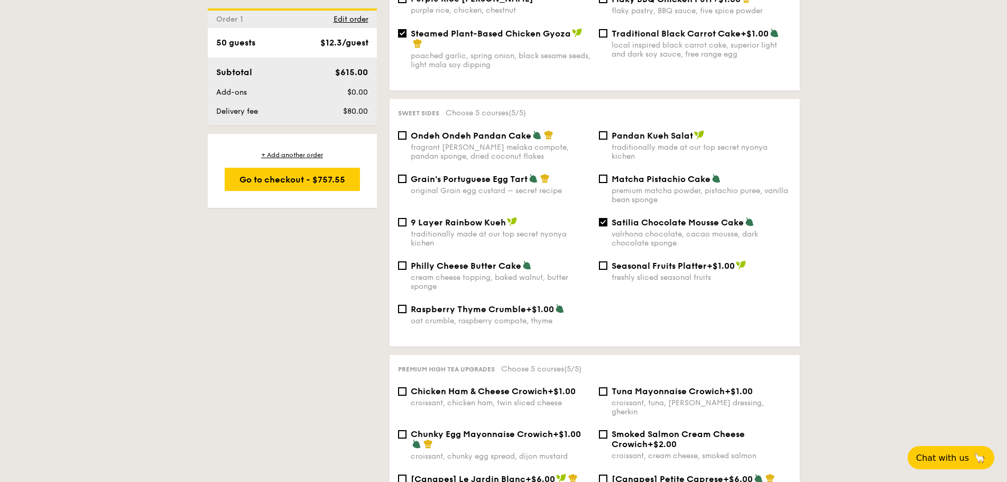
scroll to position [1163, 0]
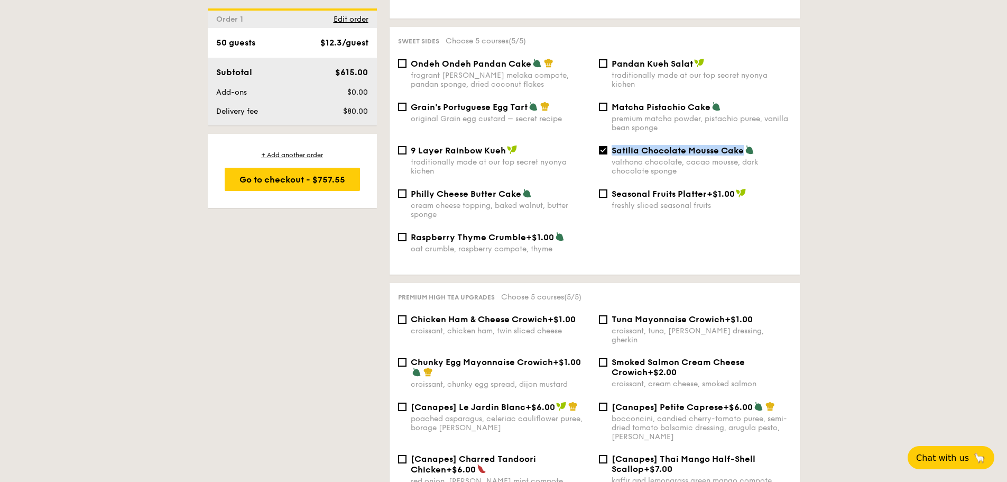
drag, startPoint x: 744, startPoint y: 141, endPoint x: 612, endPoint y: 141, distance: 132.2
click at [612, 145] on div "Satilia Chocolate Mousse Cake" at bounding box center [702, 150] width 180 height 11
copy span "Satilia Chocolate Mousse Cake"
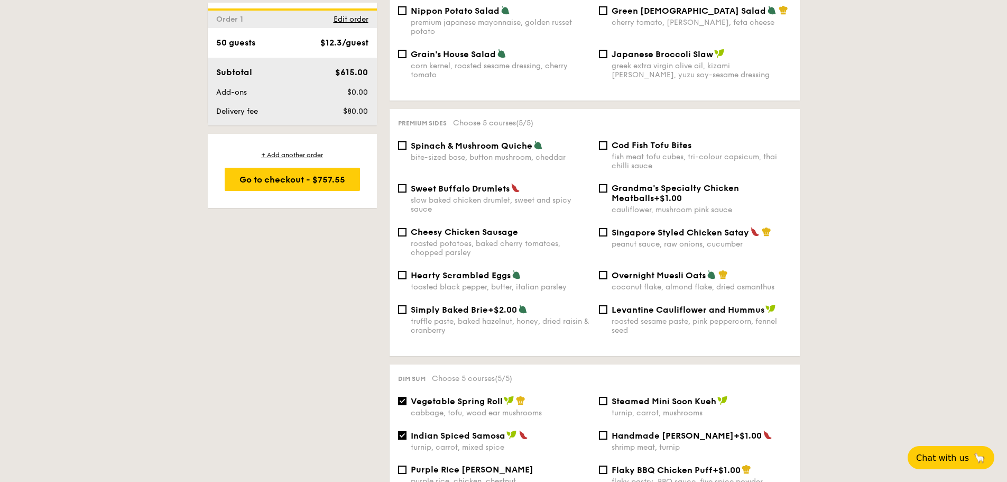
scroll to position [814, 0]
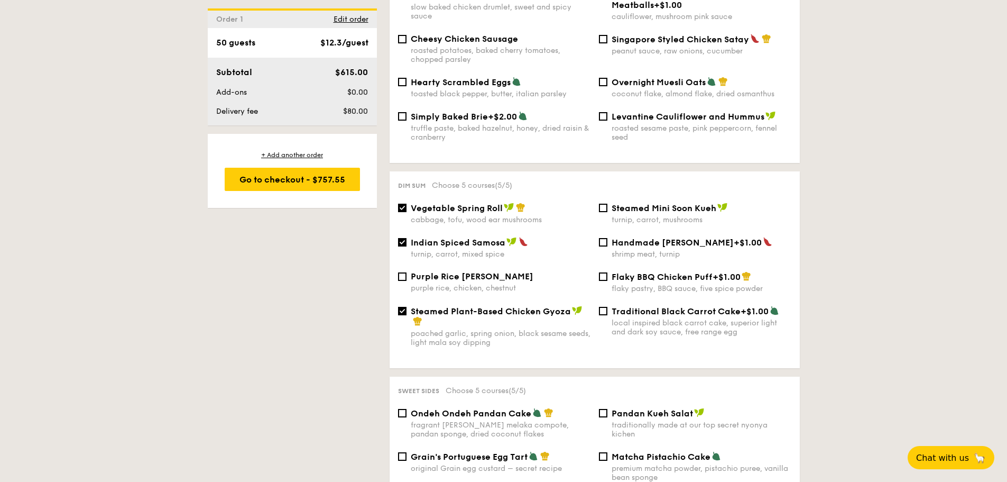
click at [466, 227] on div "Vegetable Spring Roll cabbage, tofu, wood ear mushrooms Steamed Mini Soon Kueh …" at bounding box center [595, 220] width 402 height 34
click at [465, 237] on span "Indian Spiced Samosa" at bounding box center [458, 242] width 95 height 10
click at [407, 238] on input "Indian Spiced Samosa turnip, carrot, mixed spice" at bounding box center [402, 242] width 8 height 8
checkbox input "false"
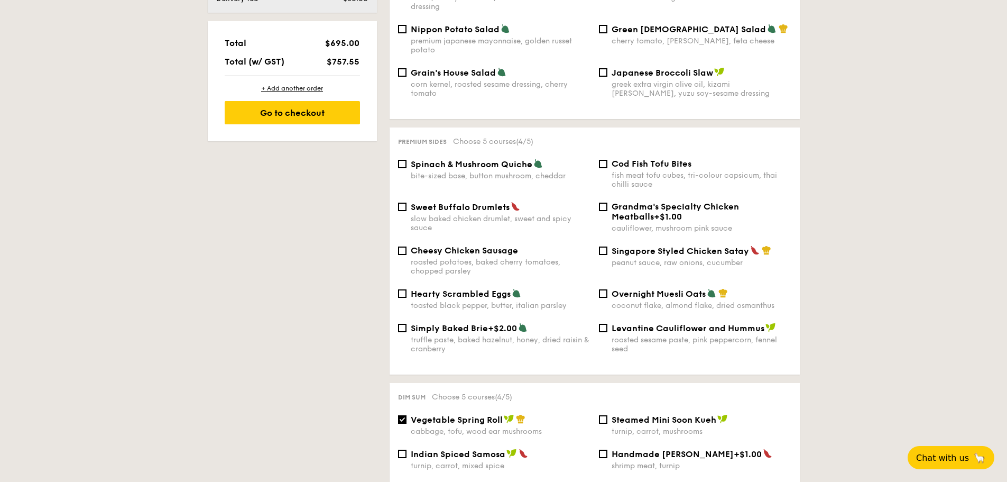
click at [476, 202] on span "Sweet Buffalo Drumlets" at bounding box center [460, 207] width 99 height 10
click at [407, 203] on input "Sweet Buffalo Drumlets slow baked chicken drumlet, sweet and spicy sauce" at bounding box center [402, 207] width 8 height 8
checkbox input "true"
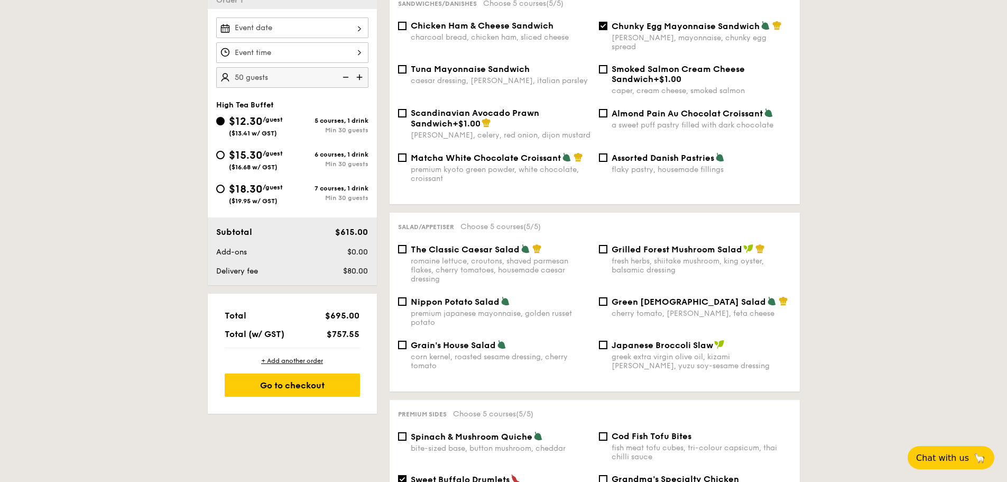
scroll to position [179, 0]
